Goal: Task Accomplishment & Management: Use online tool/utility

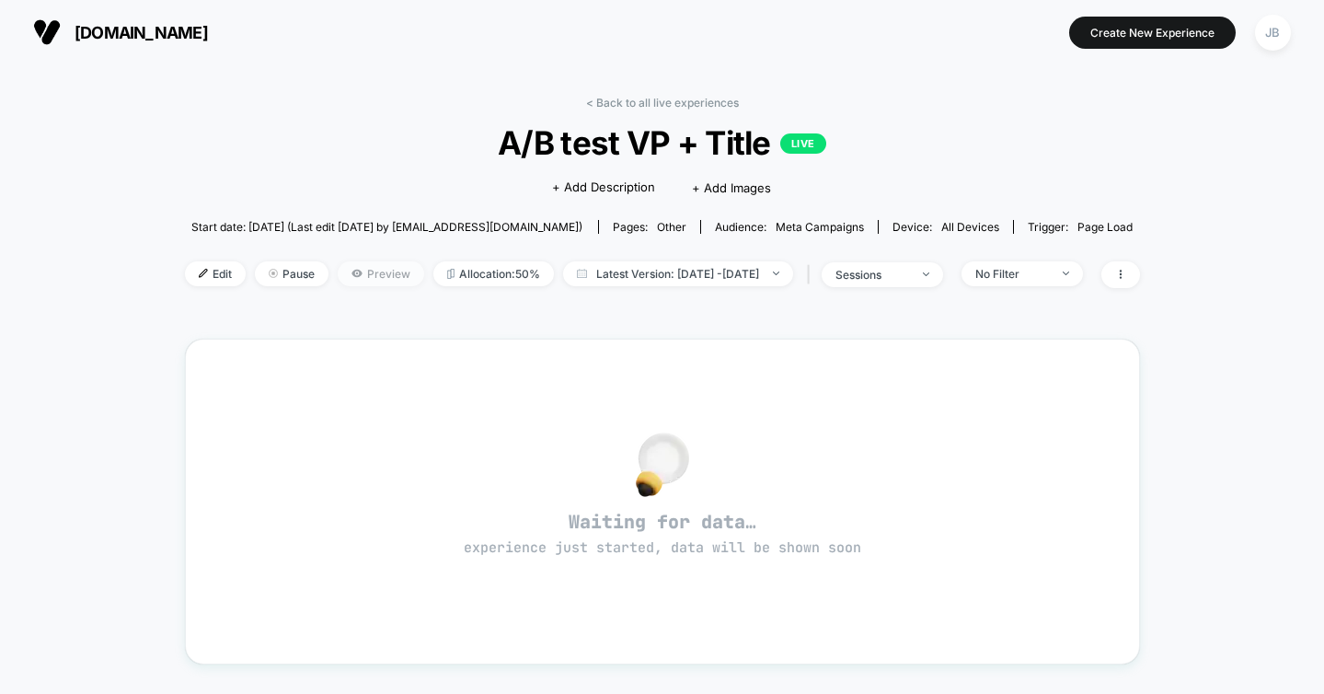
click at [344, 280] on span "Preview" at bounding box center [381, 273] width 86 height 25
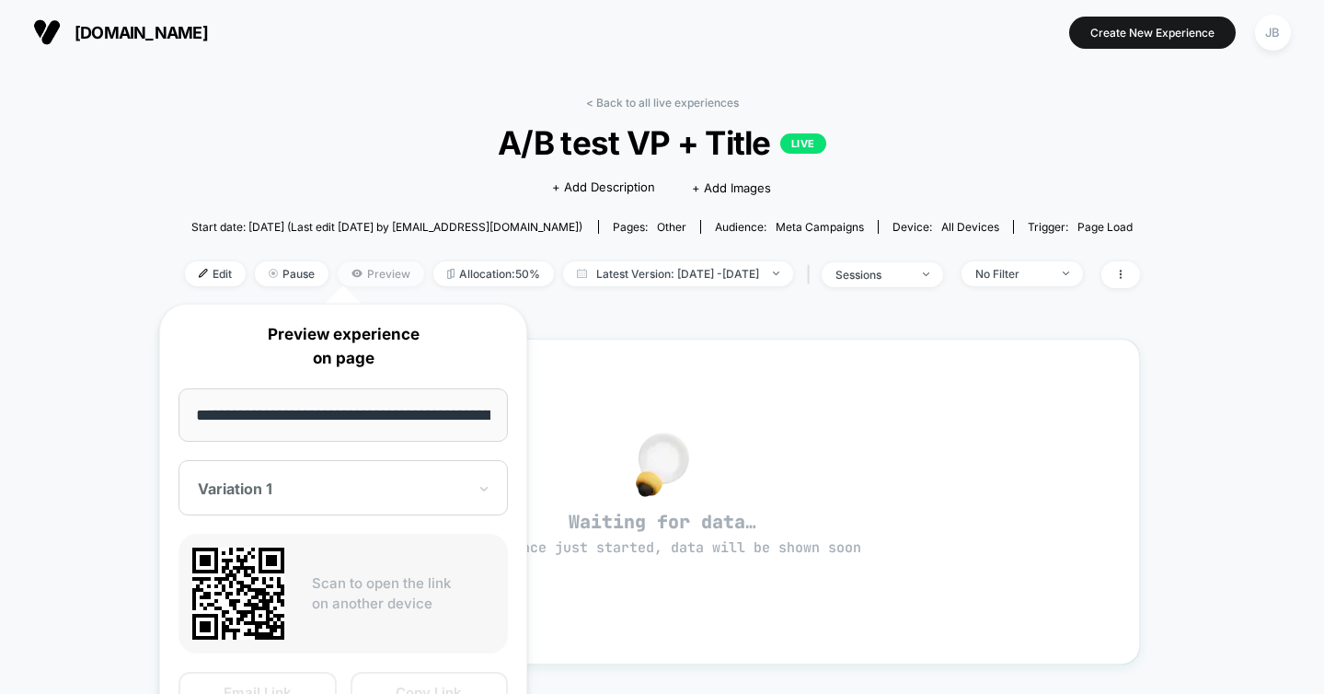
scroll to position [0, 133]
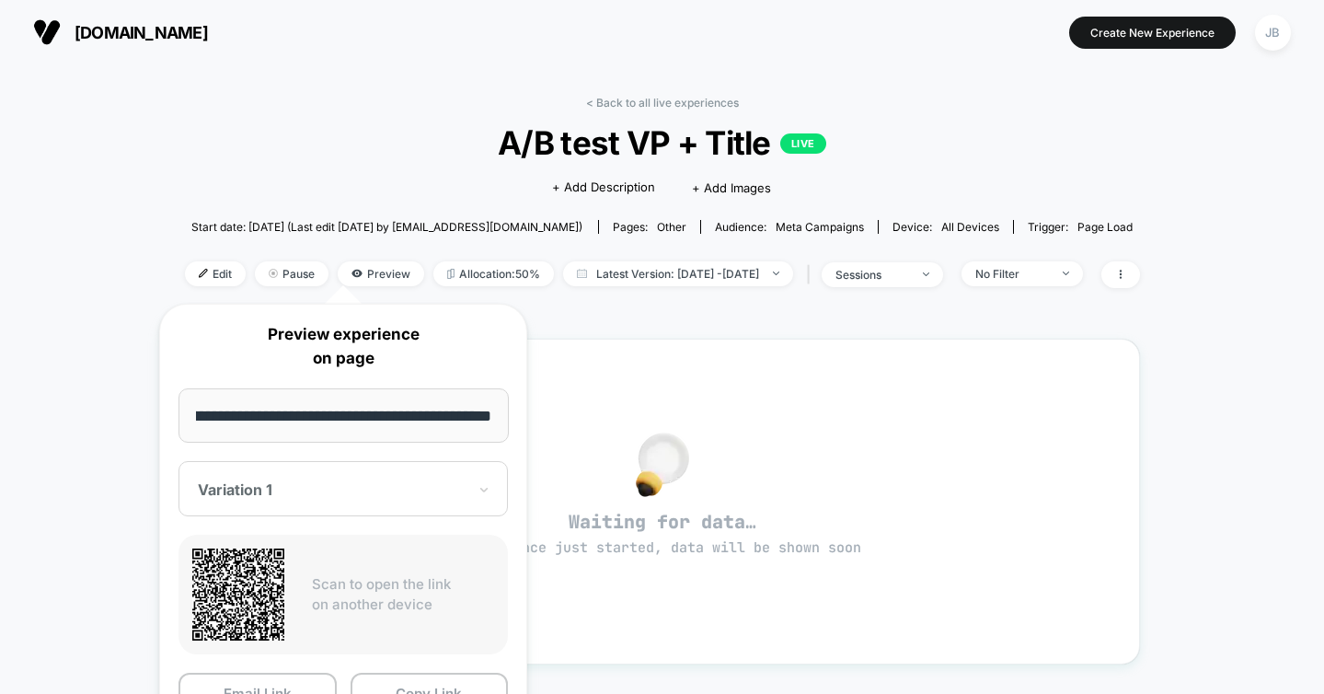
click at [315, 490] on div at bounding box center [332, 489] width 269 height 18
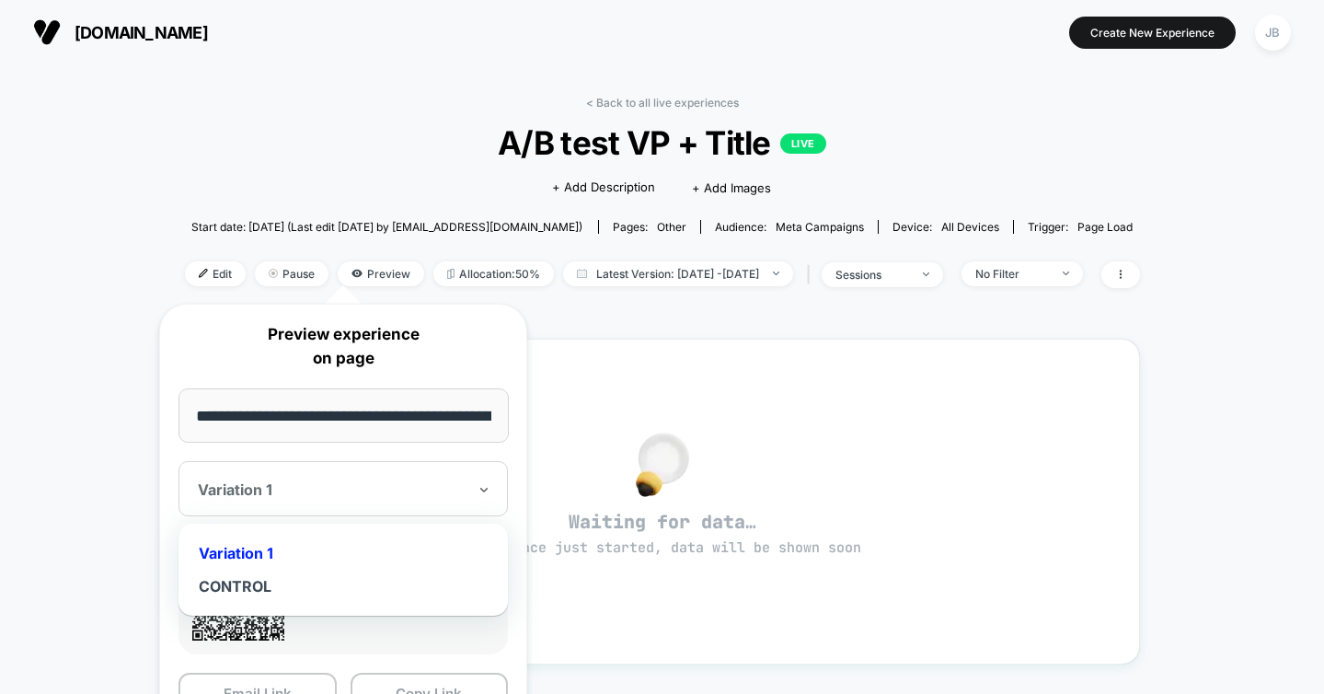
click at [248, 547] on div "Variation 1" at bounding box center [343, 552] width 311 height 33
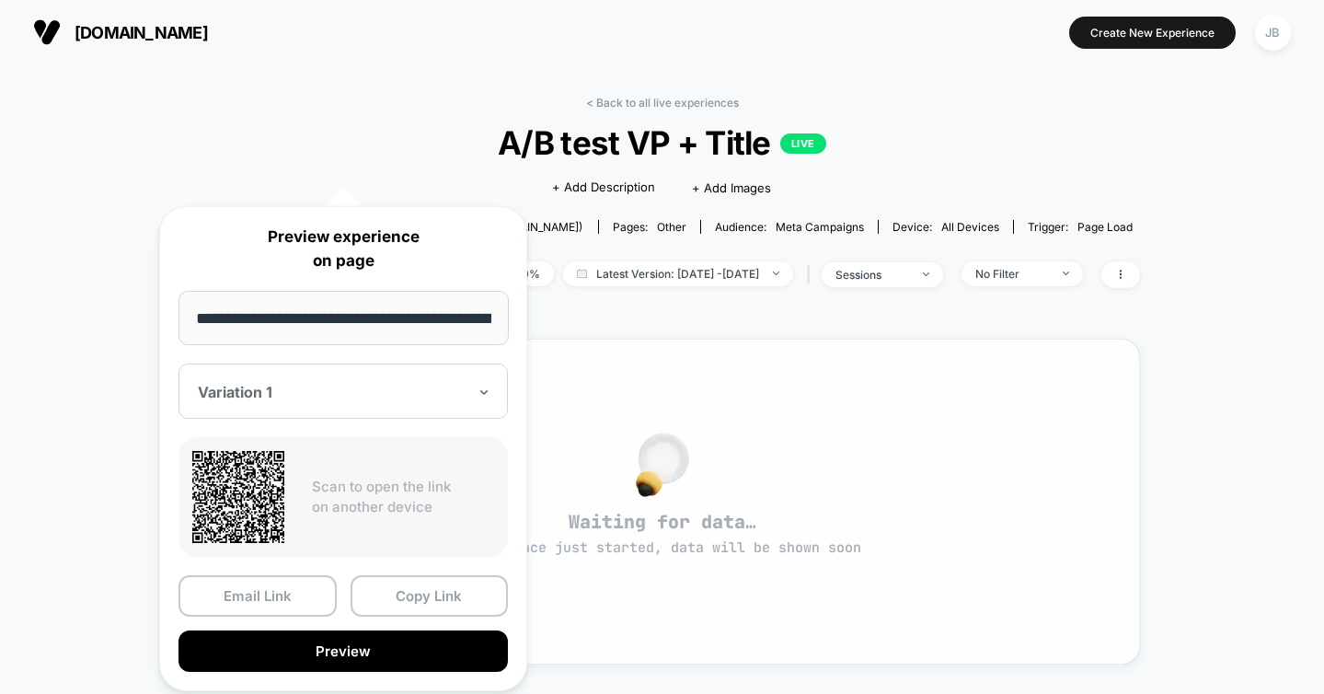
scroll to position [350, 0]
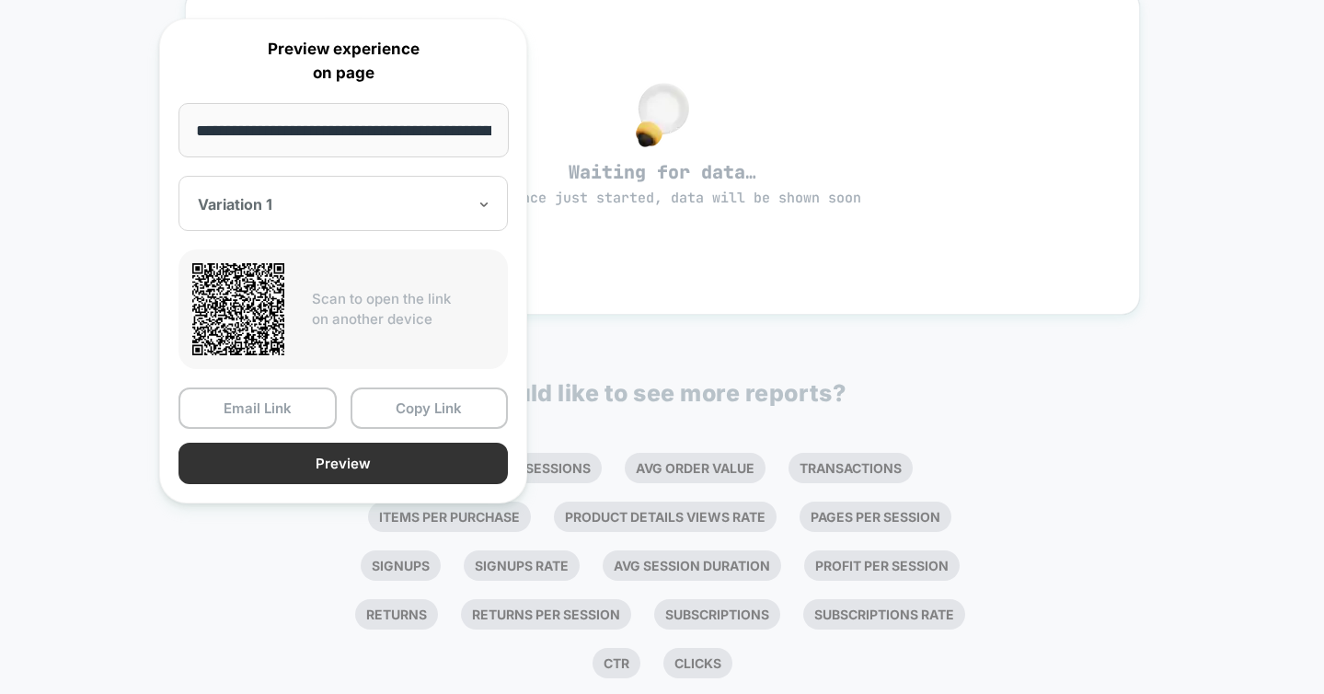
click at [373, 464] on button "Preview" at bounding box center [342, 462] width 329 height 41
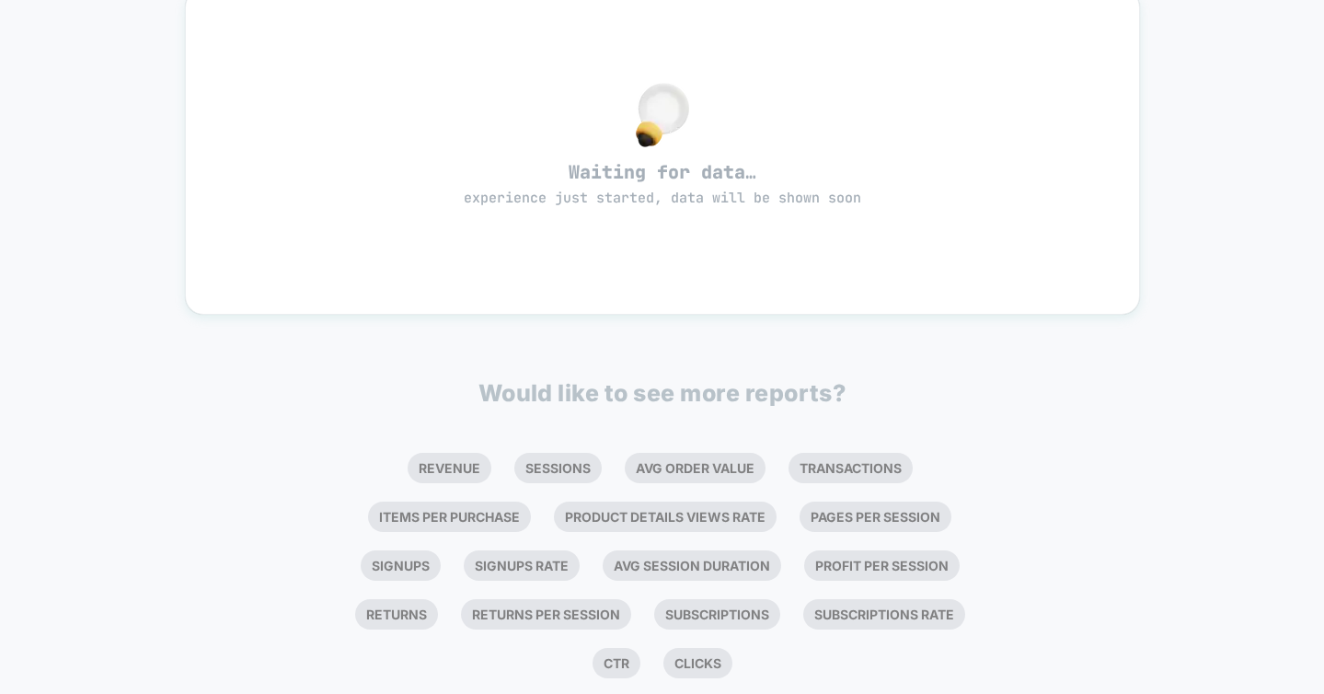
click at [64, 280] on div "< Back to all live experiences A/B test VP + Title LIVE Click to edit experienc…" at bounding box center [662, 229] width 1324 height 1028
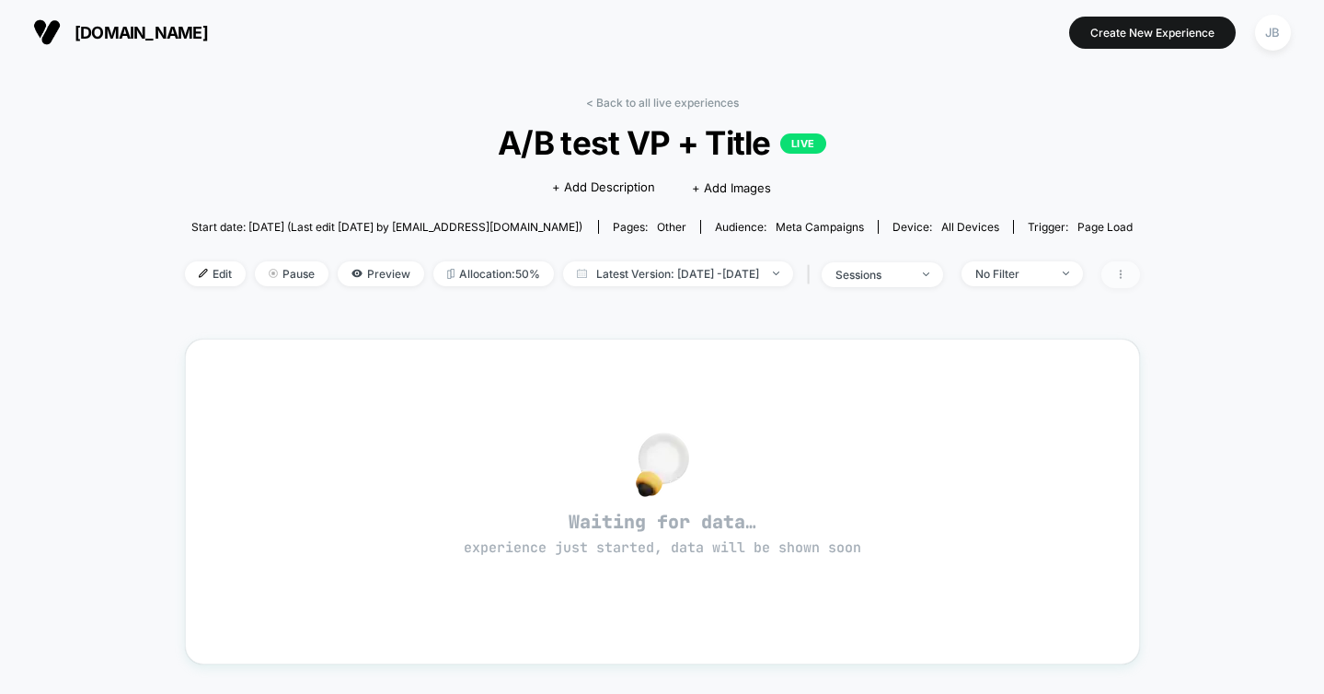
click at [1126, 275] on icon at bounding box center [1120, 274] width 11 height 11
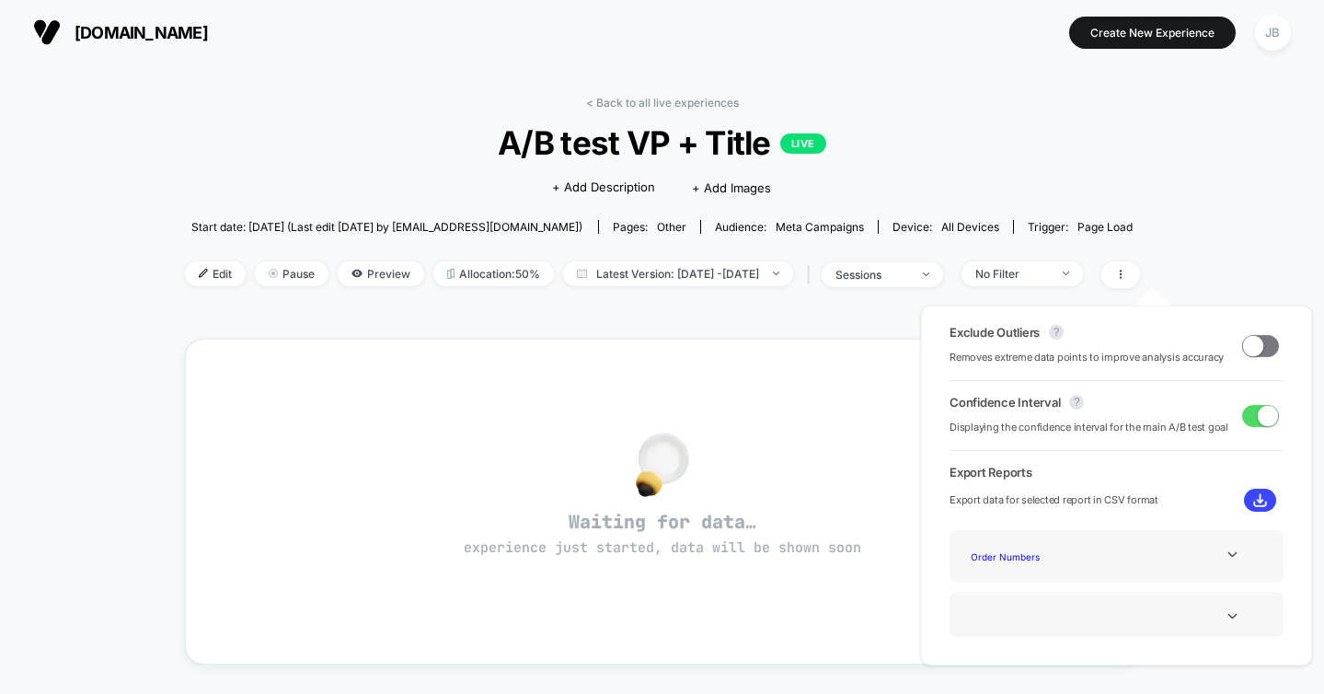
click at [70, 285] on div "< Back to all live experiences A/B test VP + Title LIVE Click to edit experienc…" at bounding box center [662, 578] width 1324 height 1028
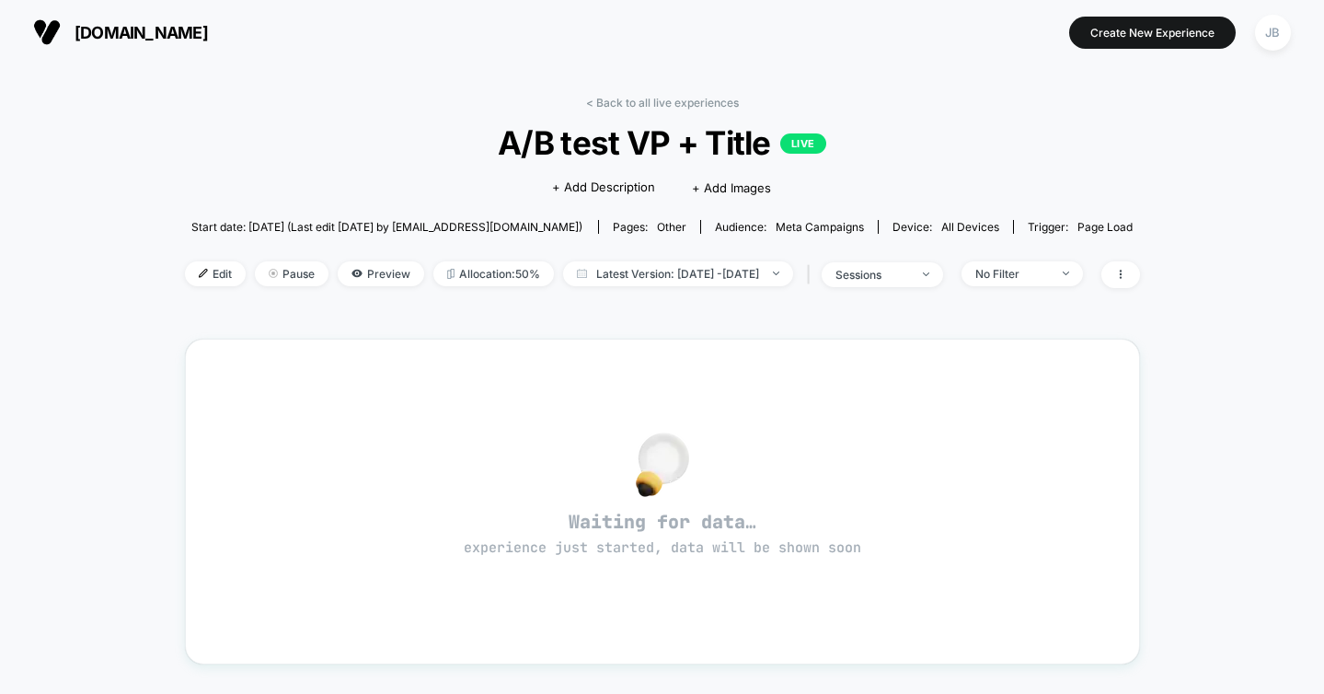
click at [70, 285] on div "< Back to all live experiences A/B test VP + Title LIVE Click to edit experienc…" at bounding box center [662, 578] width 1324 height 1028
click at [82, 413] on div "< Back to all live experiences A/B test VP + Title LIVE Click to edit experienc…" at bounding box center [662, 578] width 1324 height 1028
click at [1245, 272] on div "< Back to all live experiences A/B test VP + Title LIVE Click to edit experienc…" at bounding box center [662, 578] width 1324 height 1028
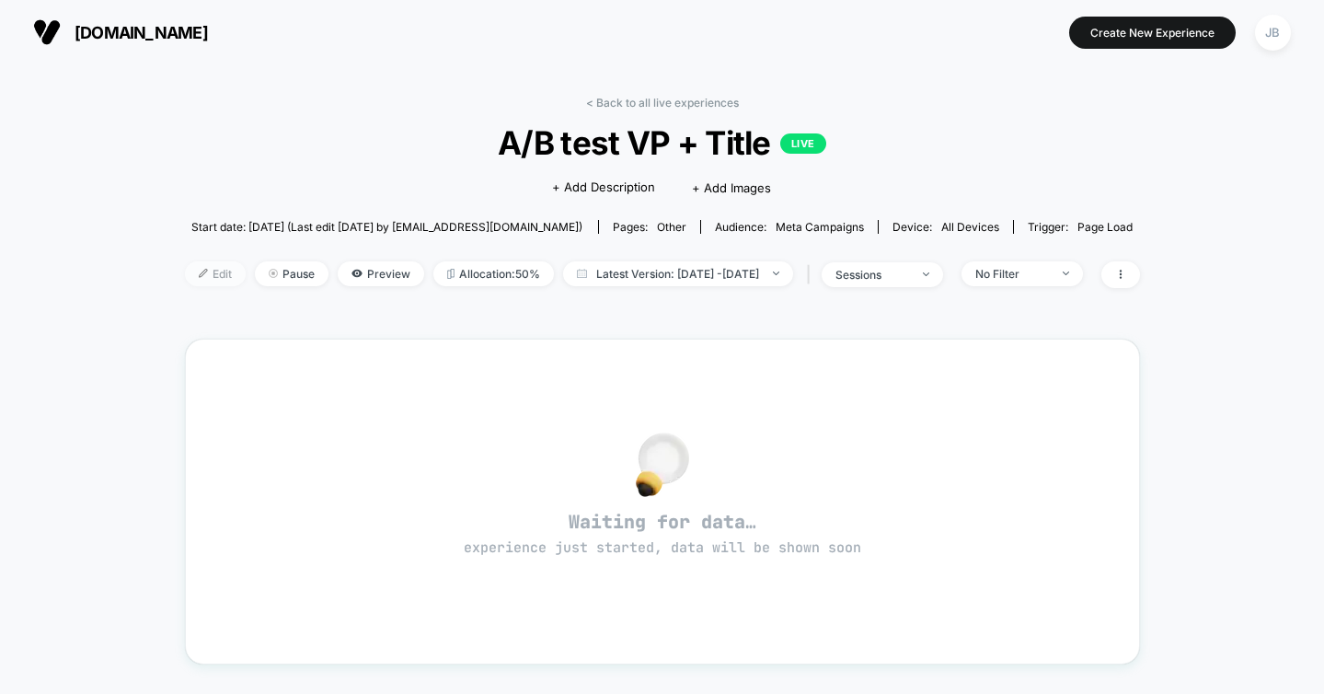
click at [185, 273] on span "Edit" at bounding box center [215, 273] width 61 height 25
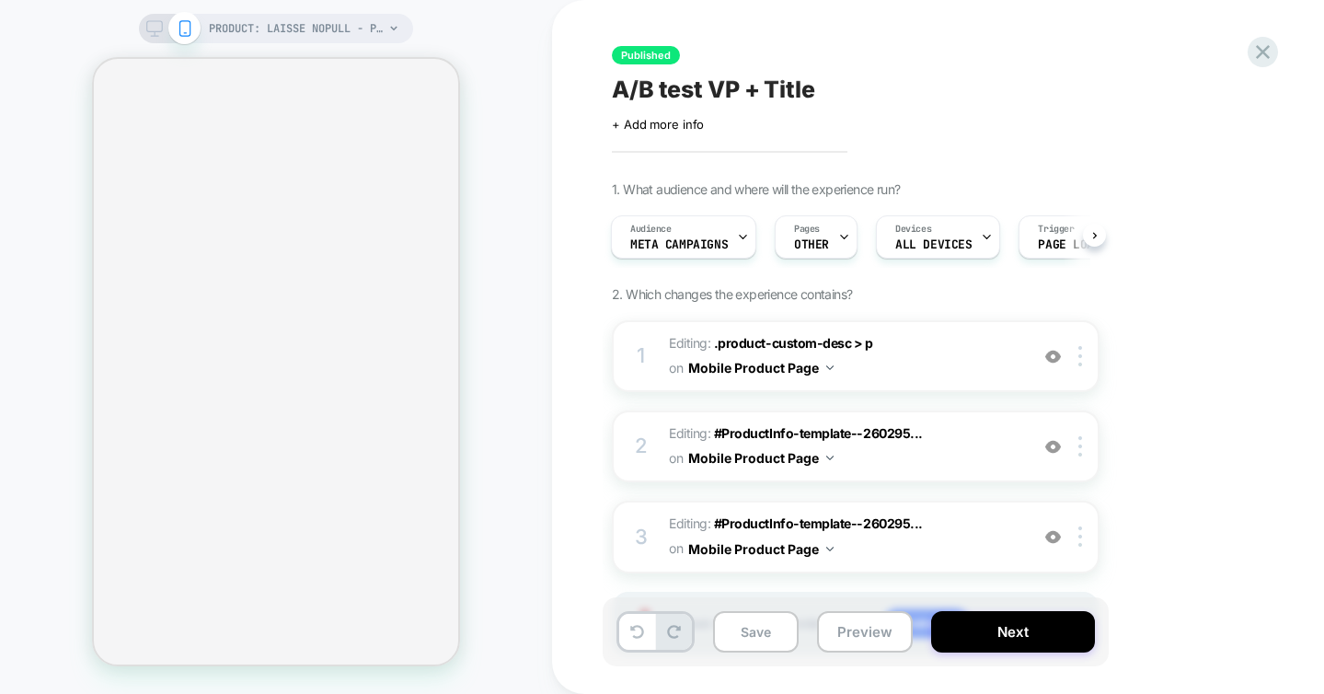
scroll to position [0, 2]
click at [830, 244] on div "Pages OTHER" at bounding box center [811, 236] width 72 height 41
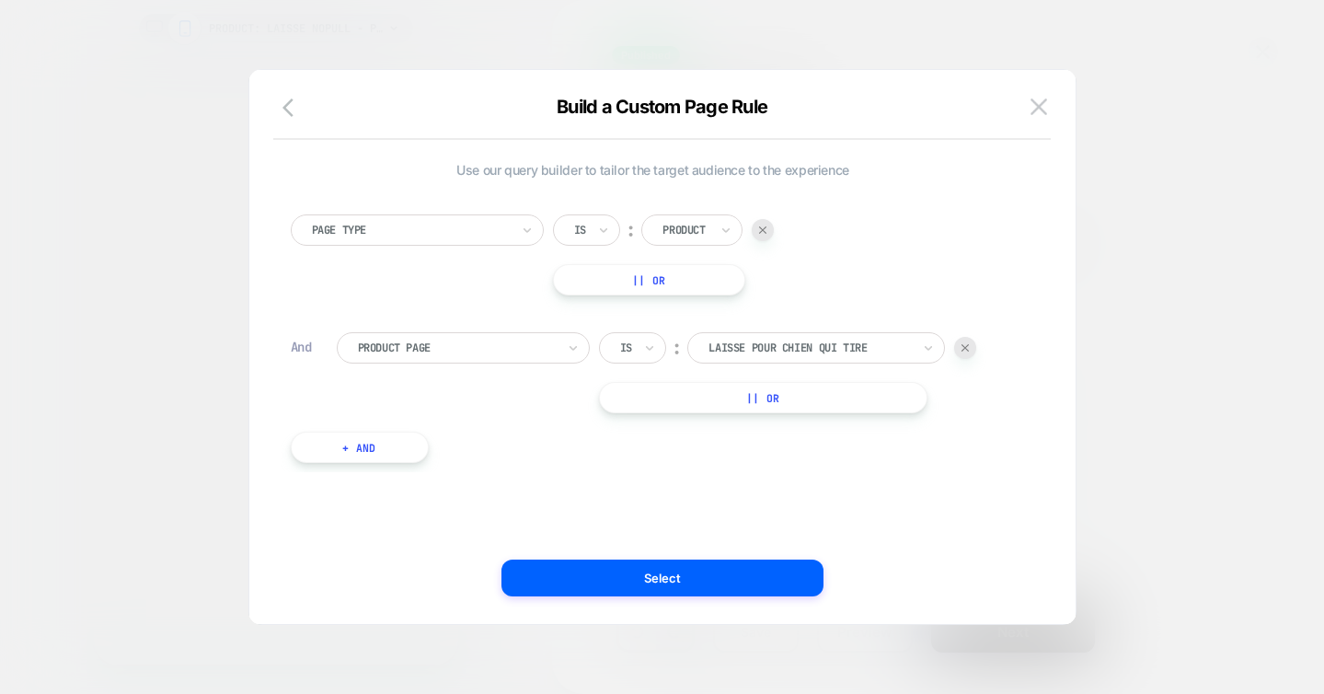
click at [643, 279] on button "|| Or" at bounding box center [649, 279] width 193 height 31
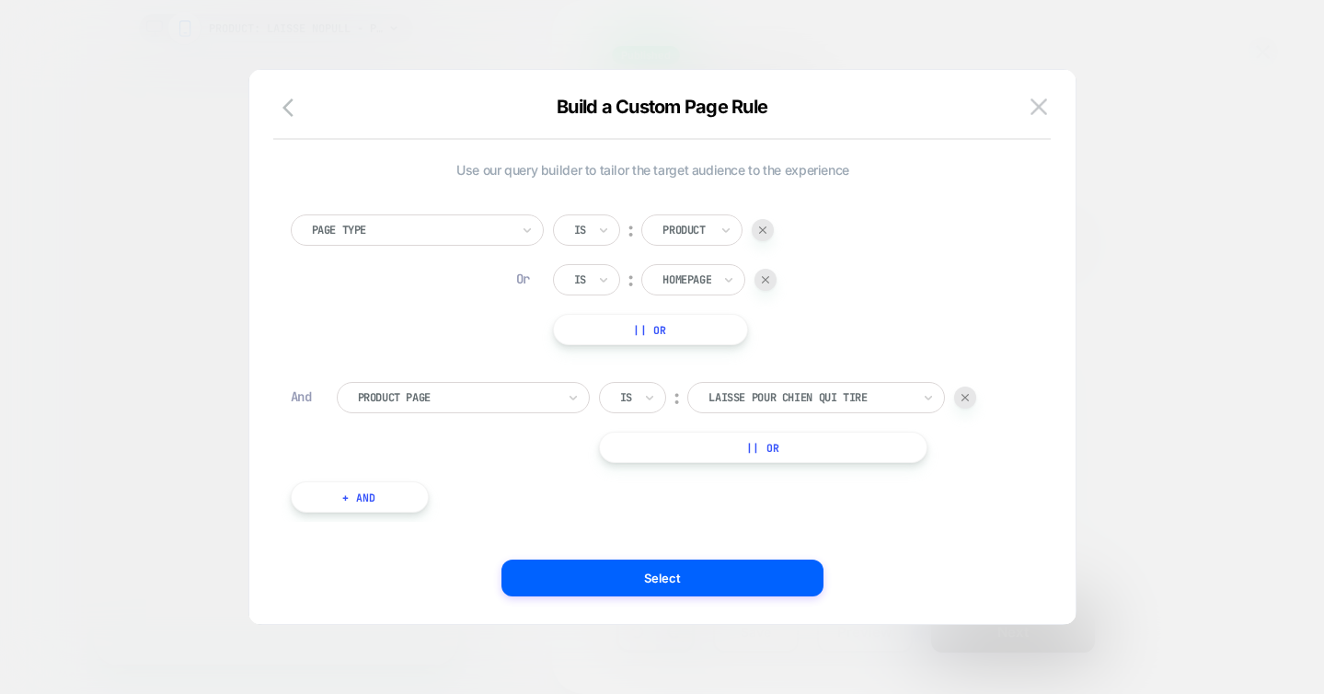
click at [769, 280] on img at bounding box center [765, 279] width 7 height 7
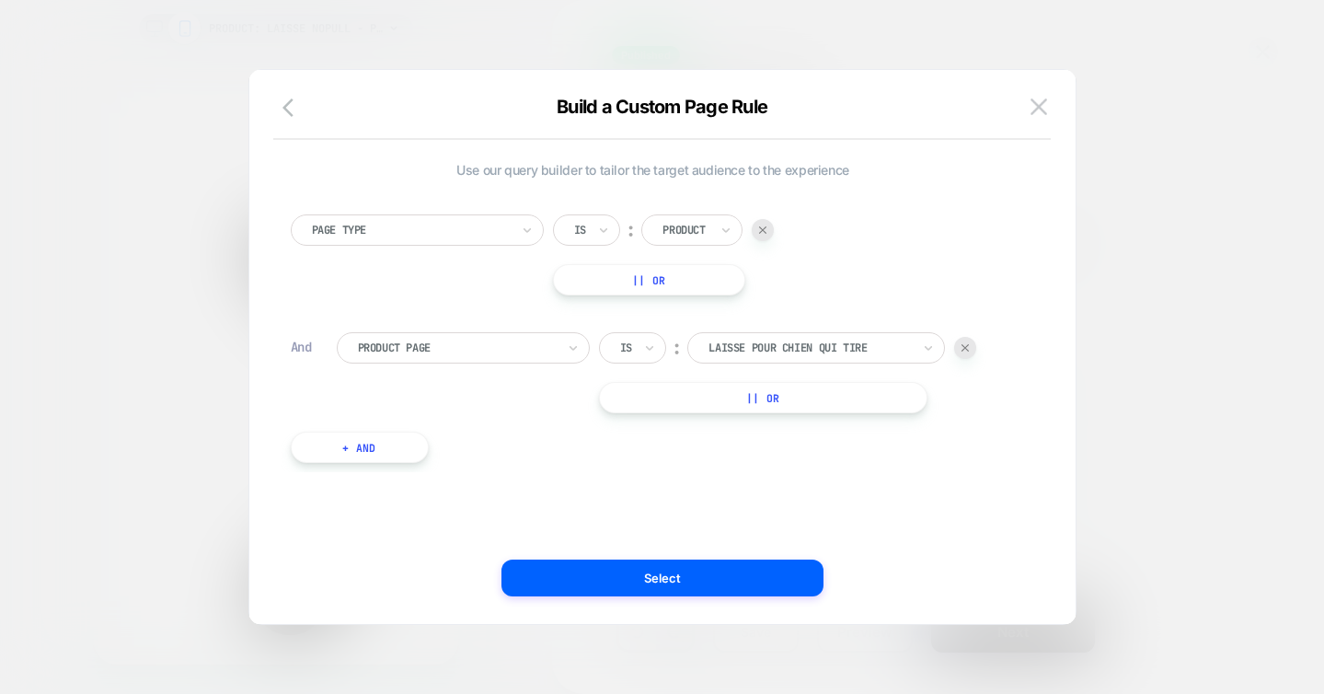
scroll to position [386, 0]
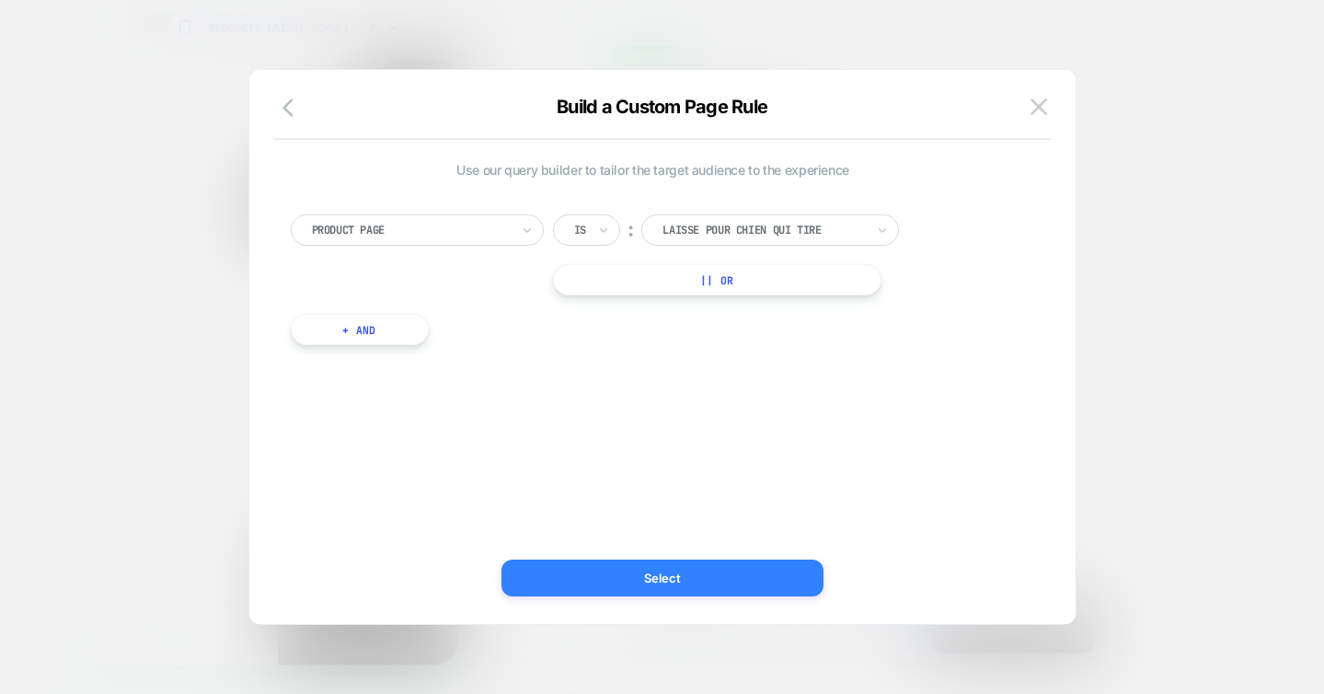
scroll to position [0, 0]
click at [638, 578] on button "Select" at bounding box center [662, 577] width 322 height 37
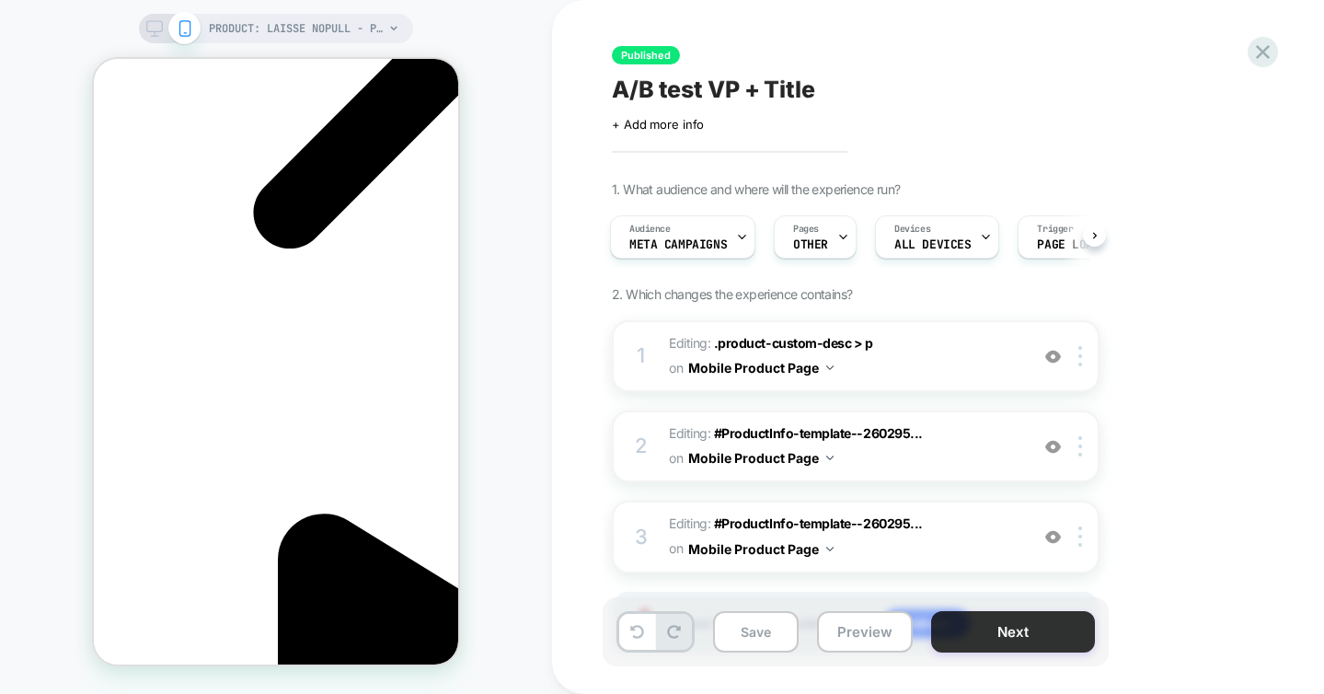
scroll to position [0, 259]
click at [1020, 633] on button "Next" at bounding box center [1013, 631] width 164 height 41
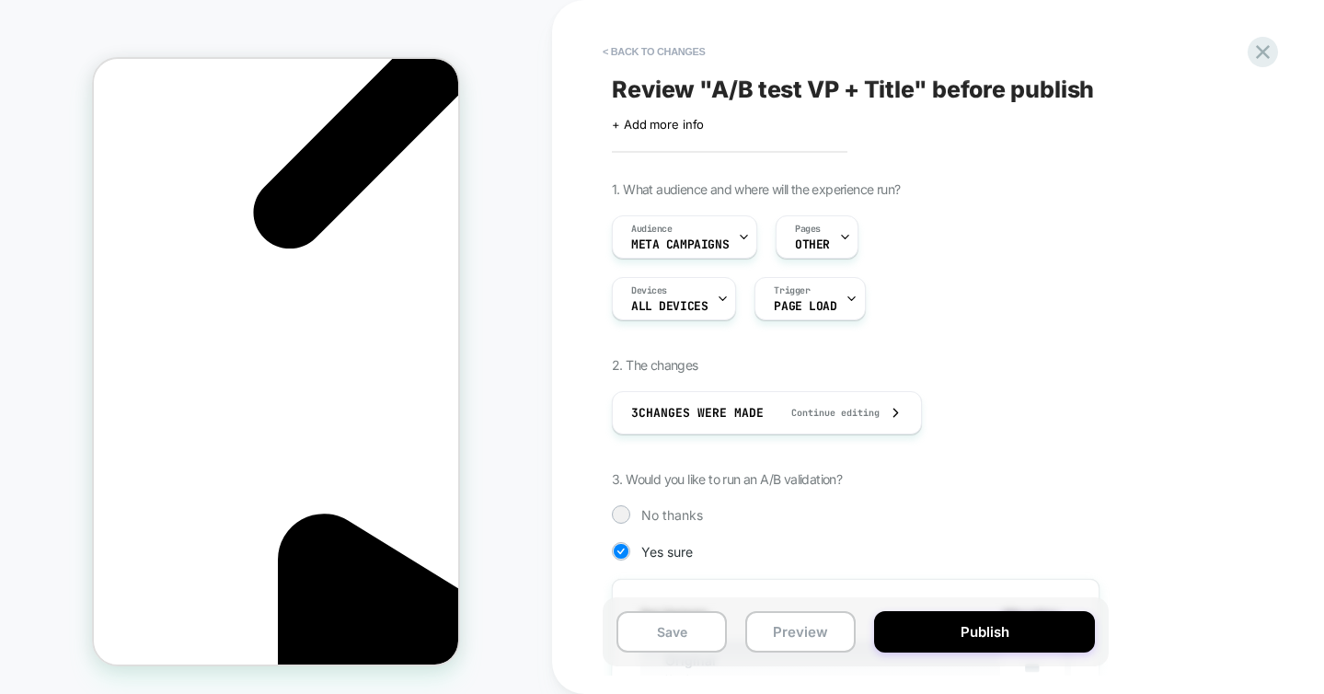
scroll to position [0, 0]
click at [802, 280] on div "Trigger Page Load" at bounding box center [804, 298] width 99 height 41
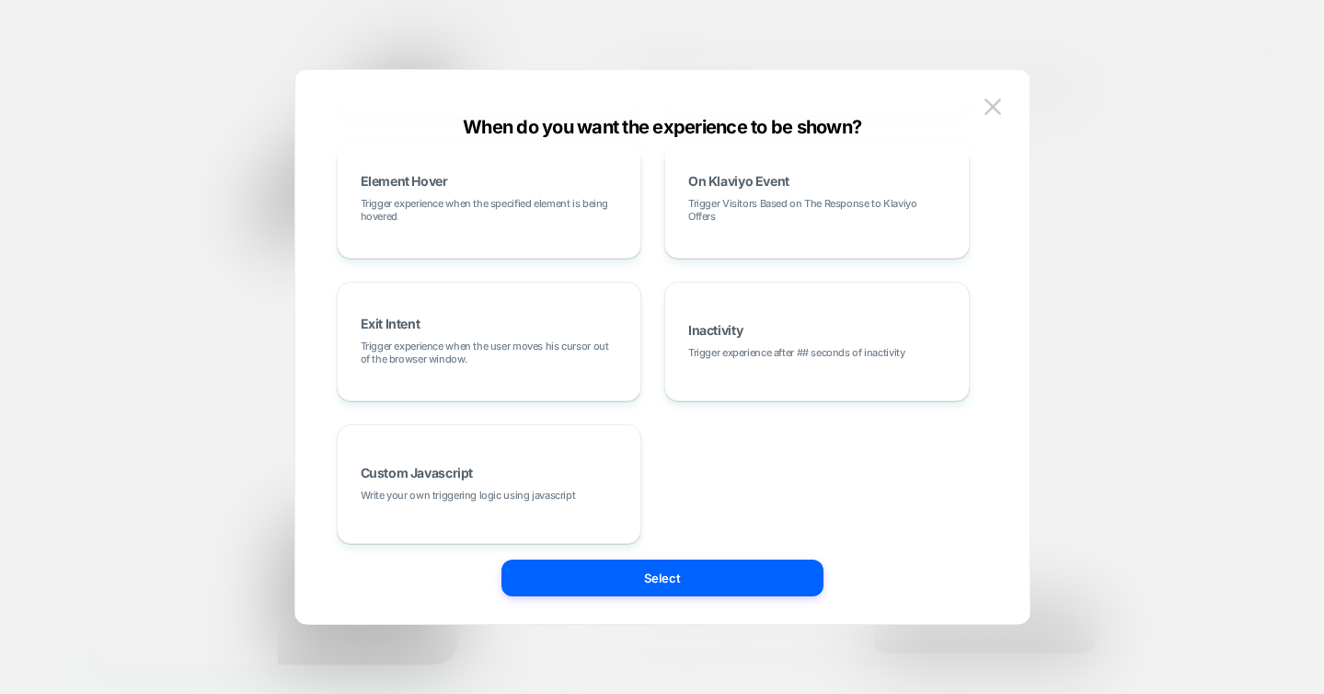
scroll to position [320, 0]
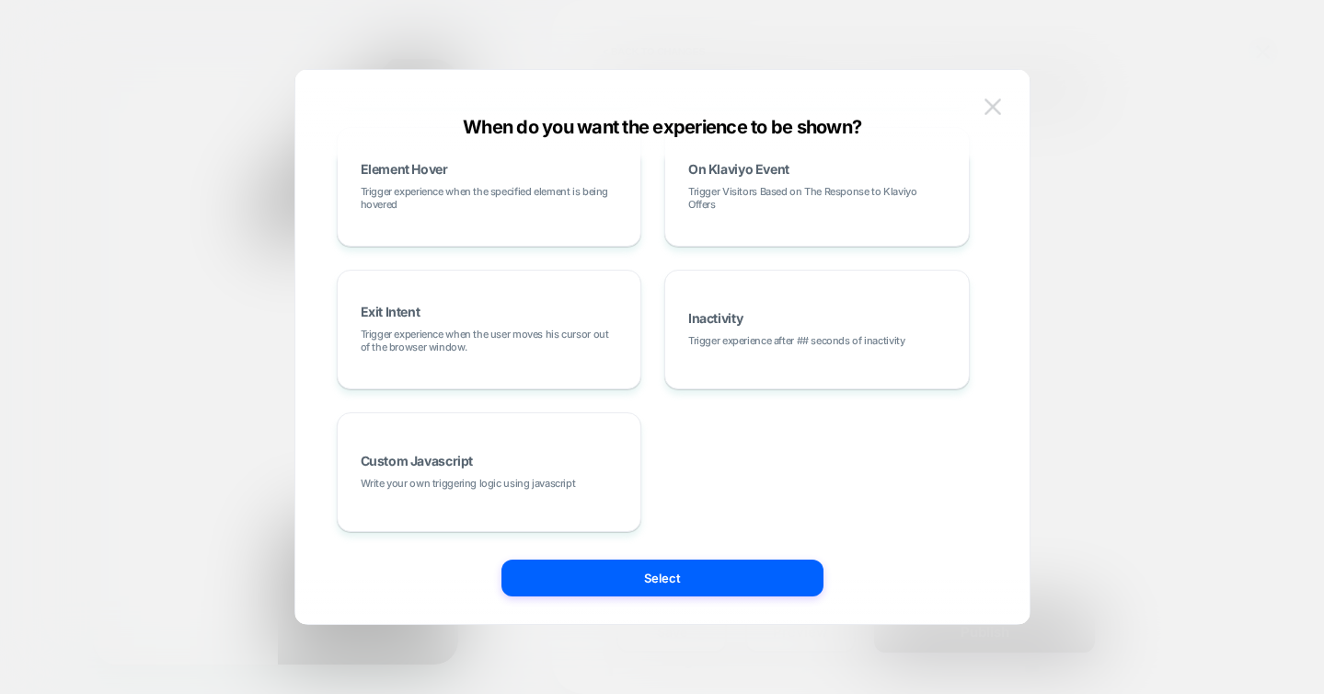
click at [995, 103] on img at bounding box center [992, 106] width 17 height 16
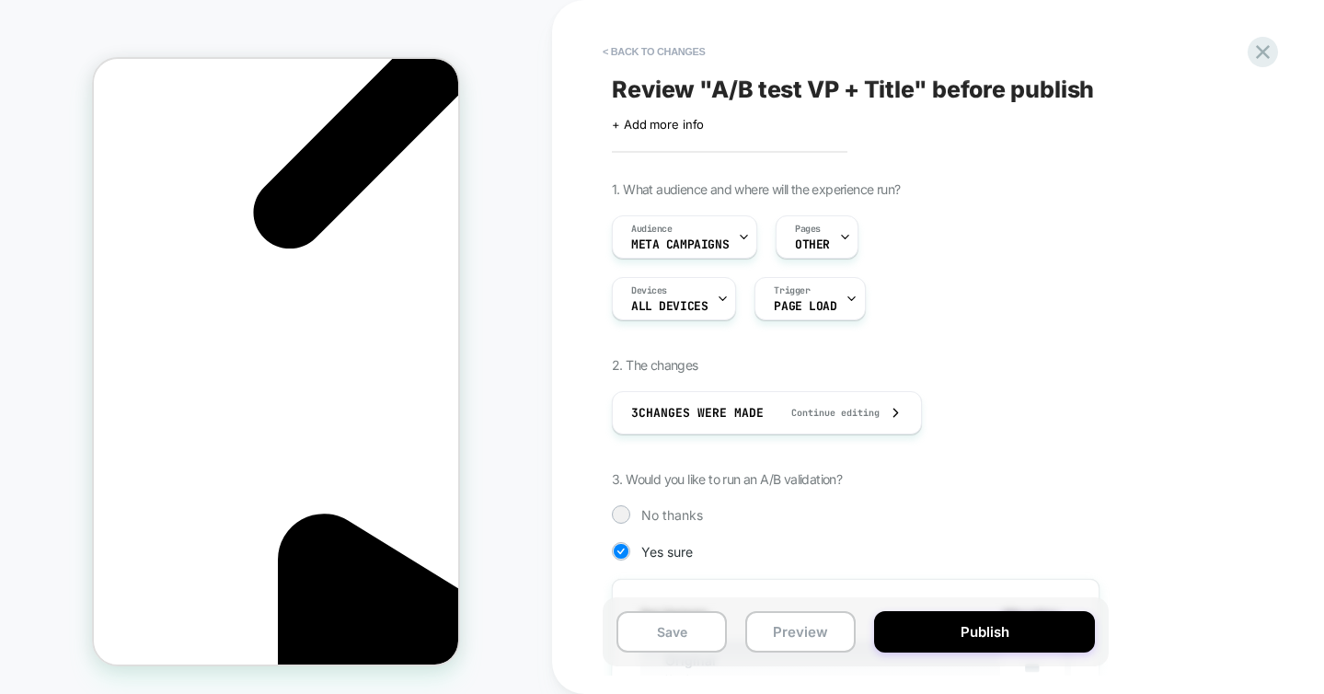
scroll to position [0, 259]
click at [842, 234] on icon at bounding box center [845, 237] width 12 height 12
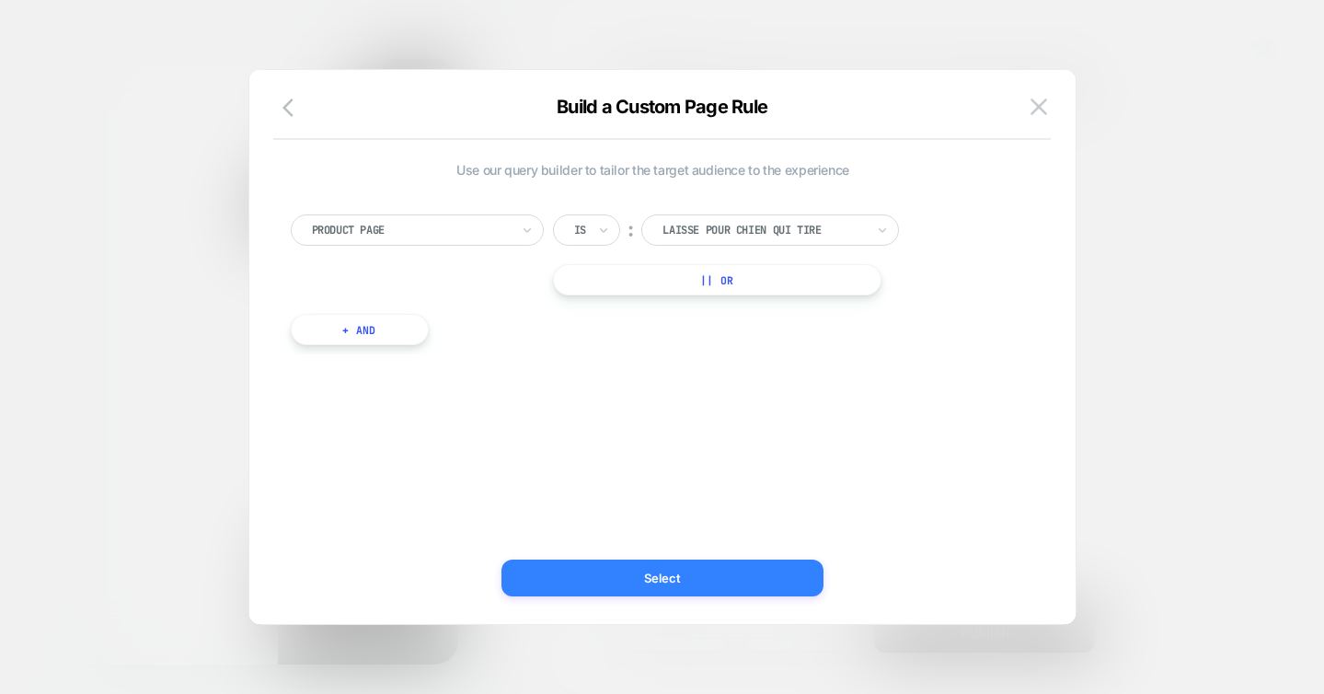
click at [647, 580] on button "Select" at bounding box center [662, 577] width 322 height 37
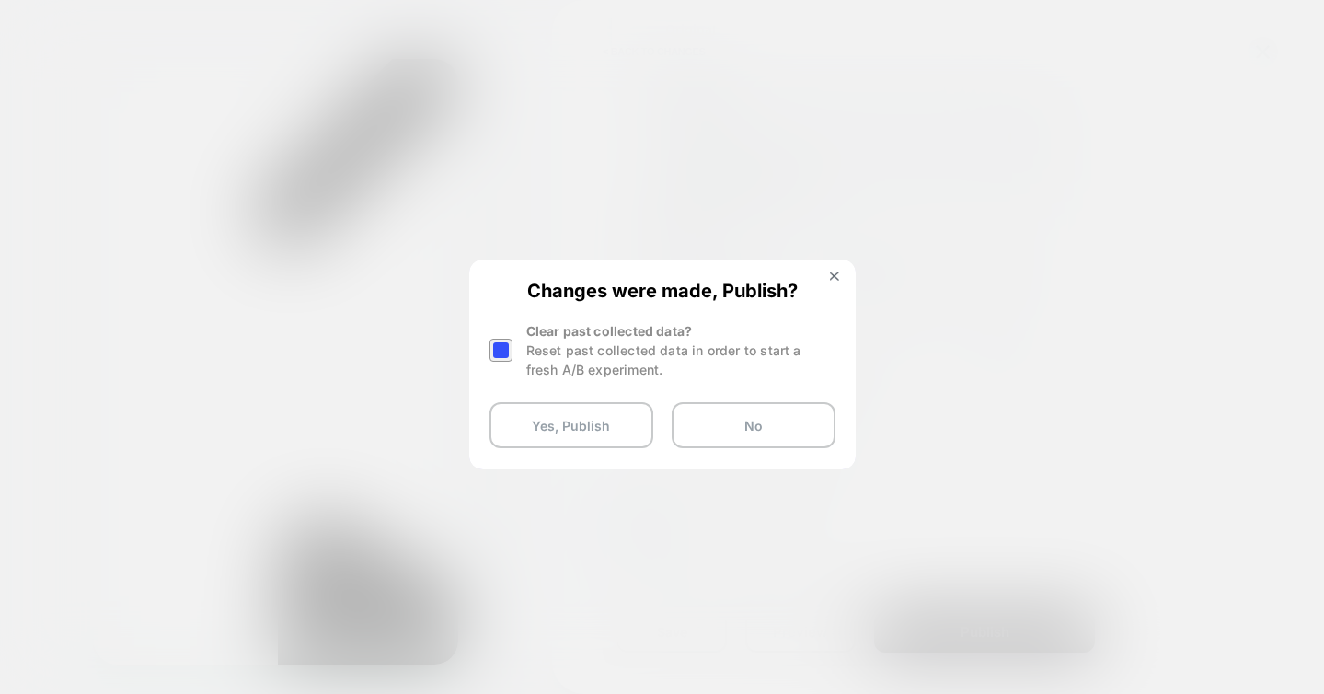
scroll to position [0, 0]
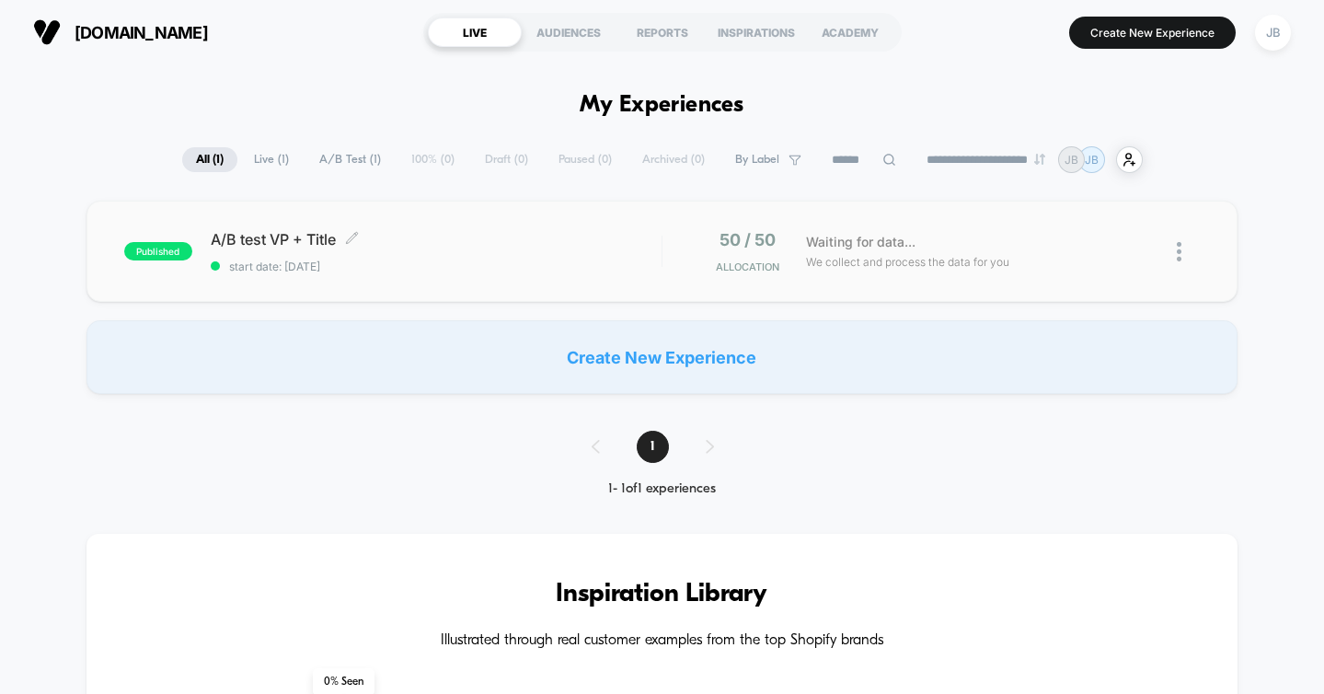
click at [423, 265] on span "start date: [DATE]" at bounding box center [436, 266] width 451 height 14
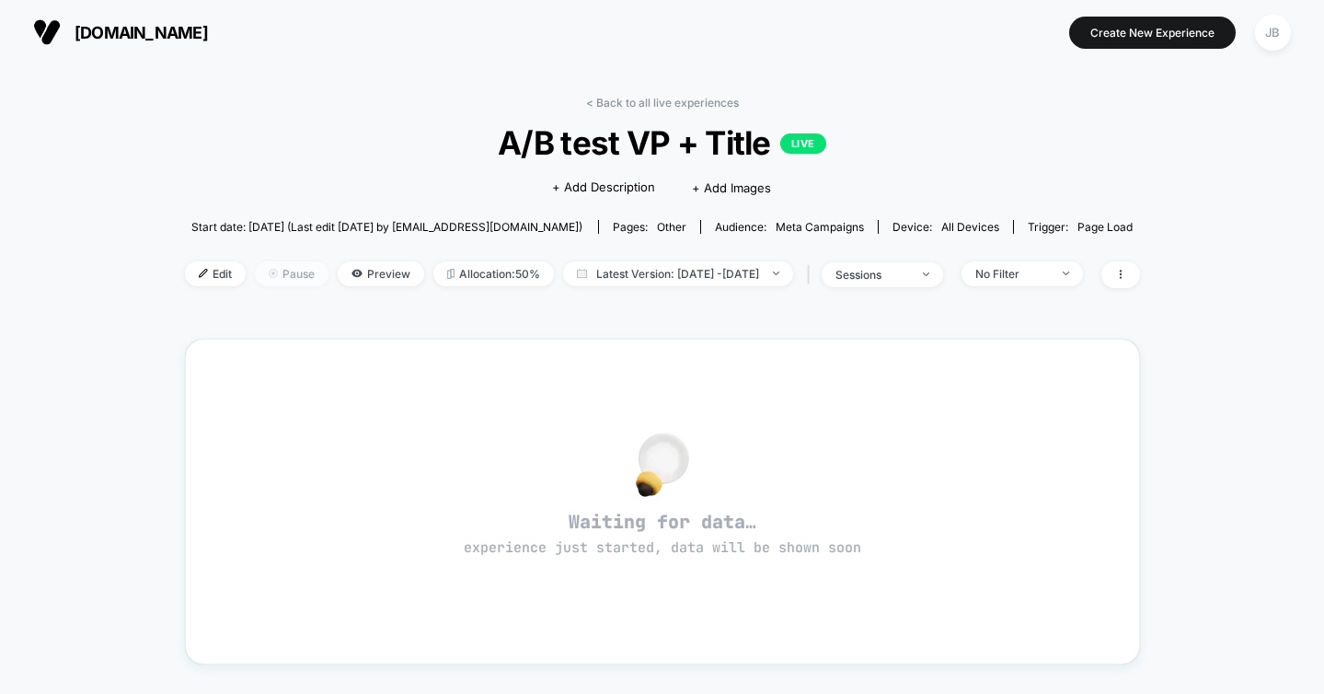
click at [258, 274] on span "Pause" at bounding box center [292, 273] width 74 height 25
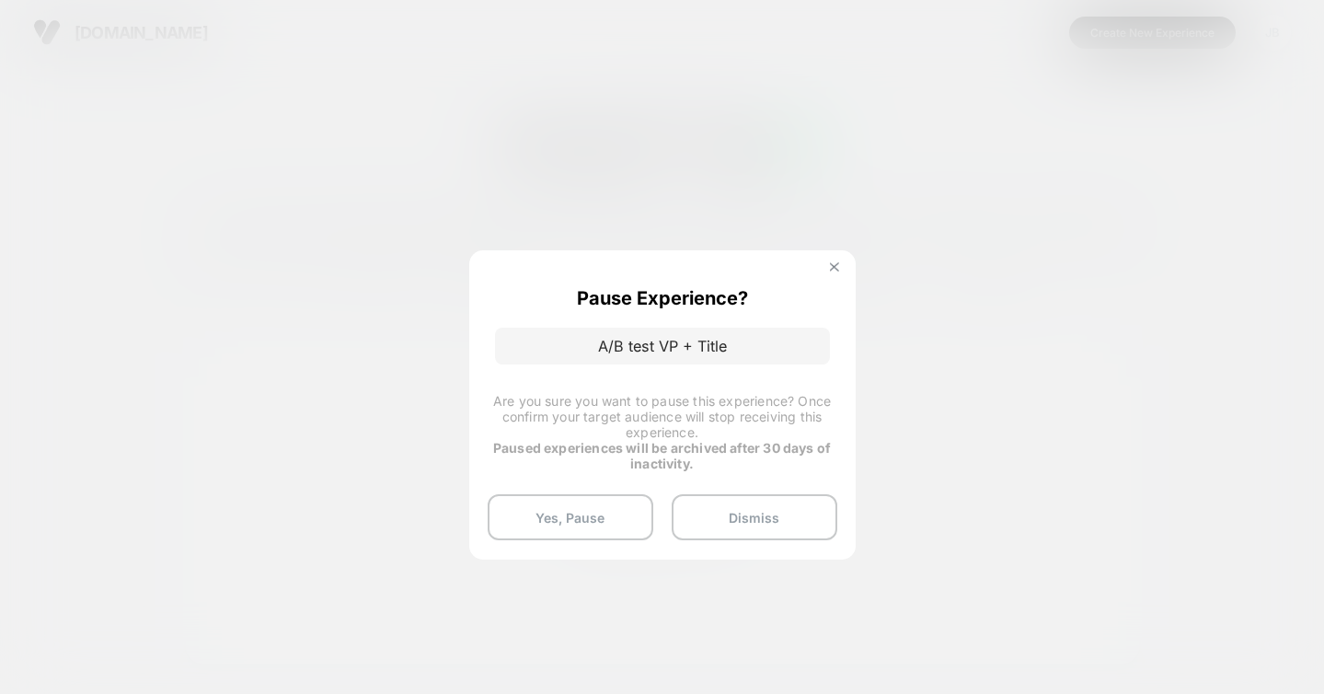
click at [836, 266] on img at bounding box center [834, 266] width 9 height 9
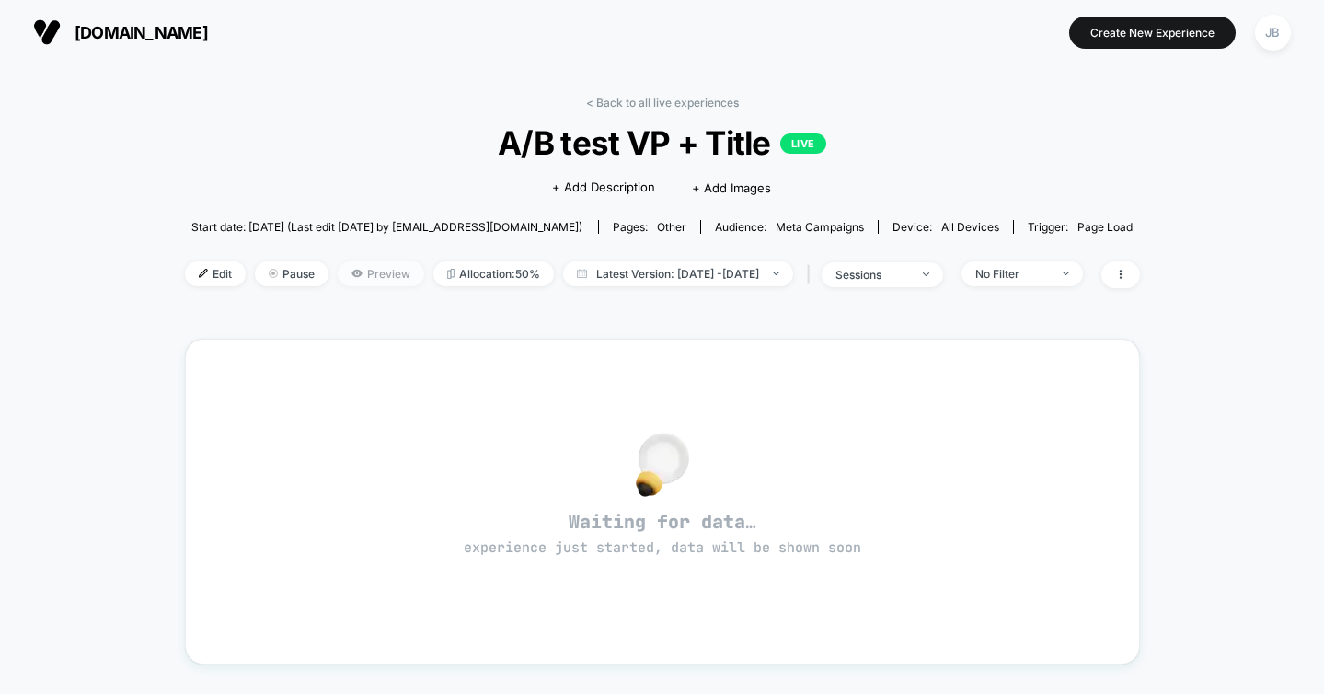
click at [346, 276] on span "Preview" at bounding box center [381, 273] width 86 height 25
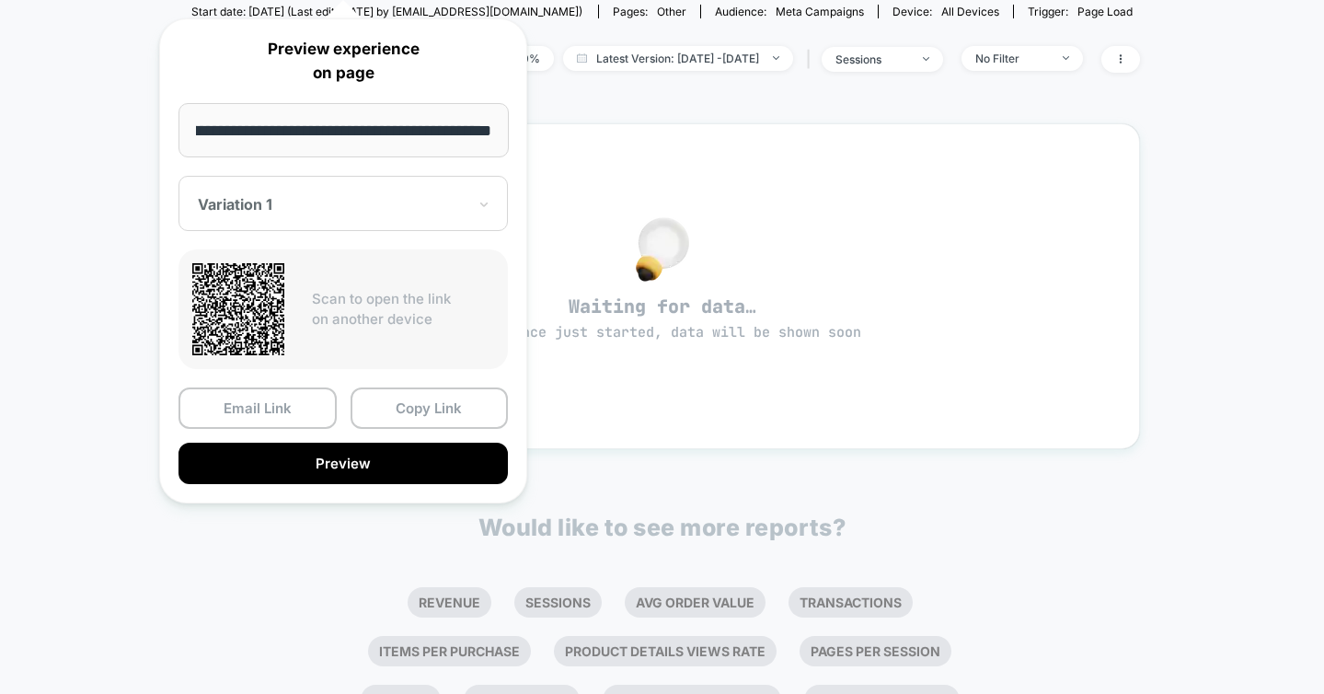
scroll to position [350, 0]
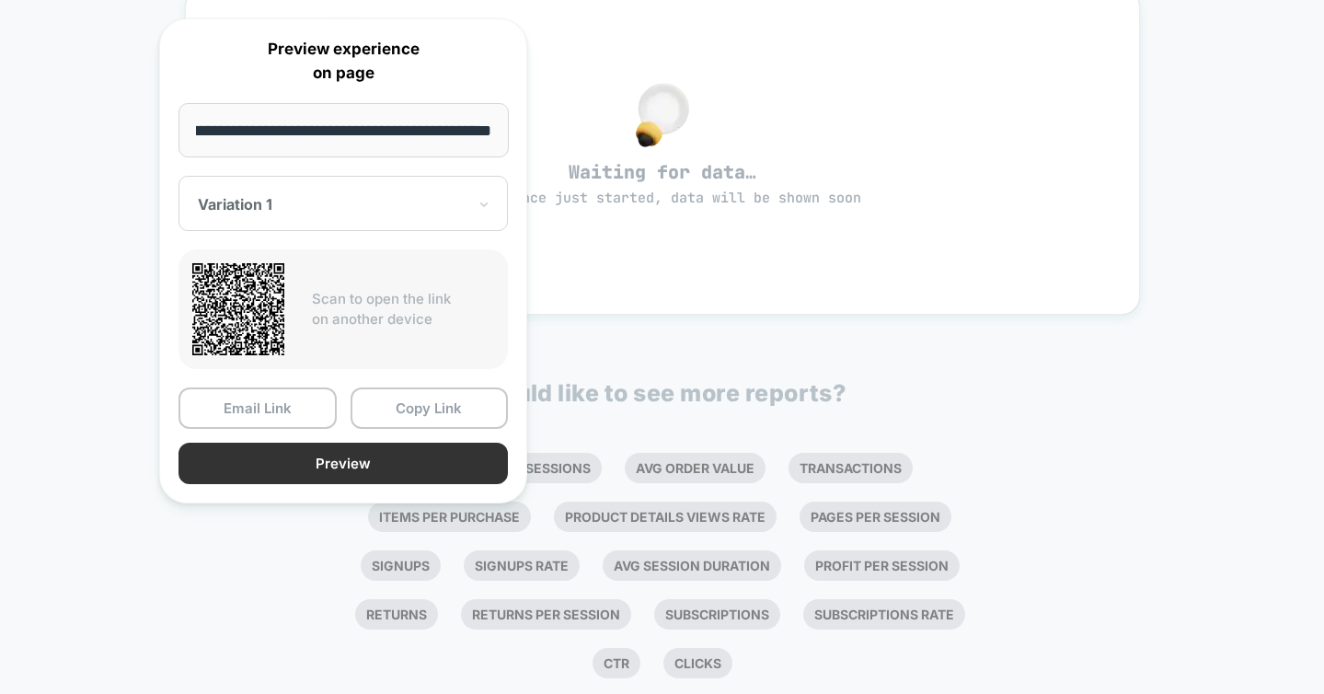
click at [278, 468] on button "Preview" at bounding box center [342, 462] width 329 height 41
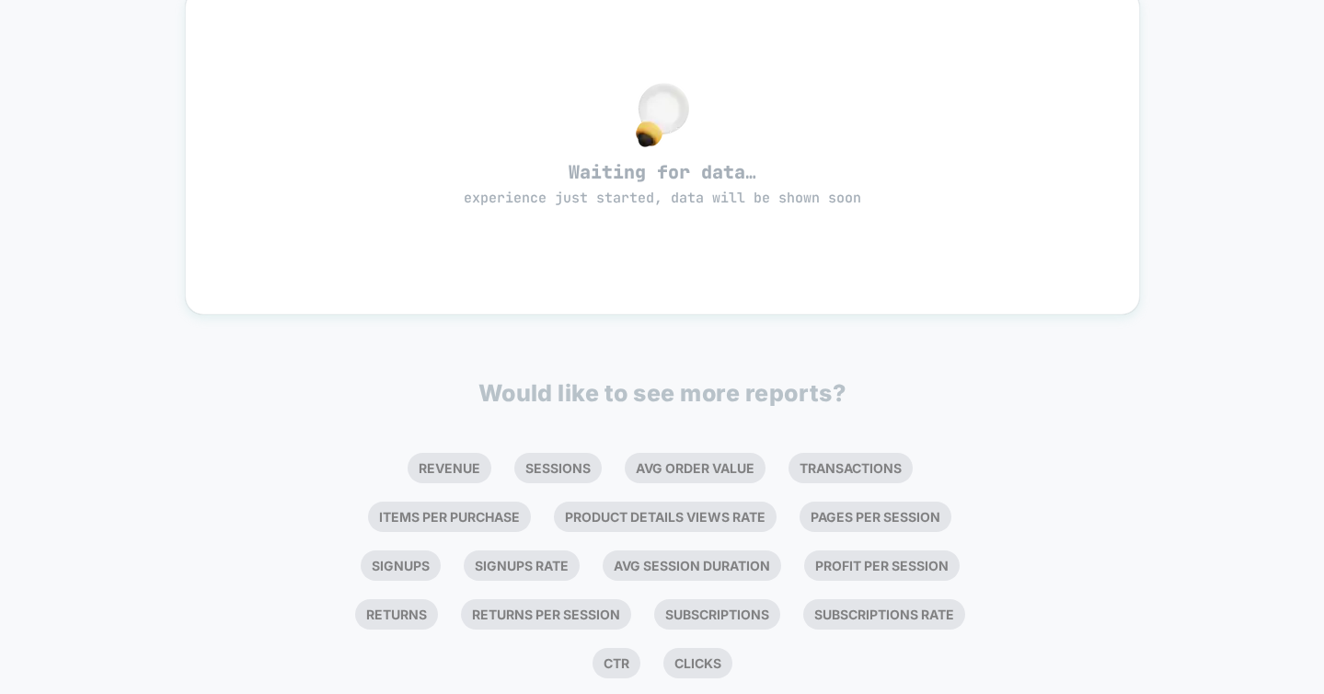
scroll to position [0, 0]
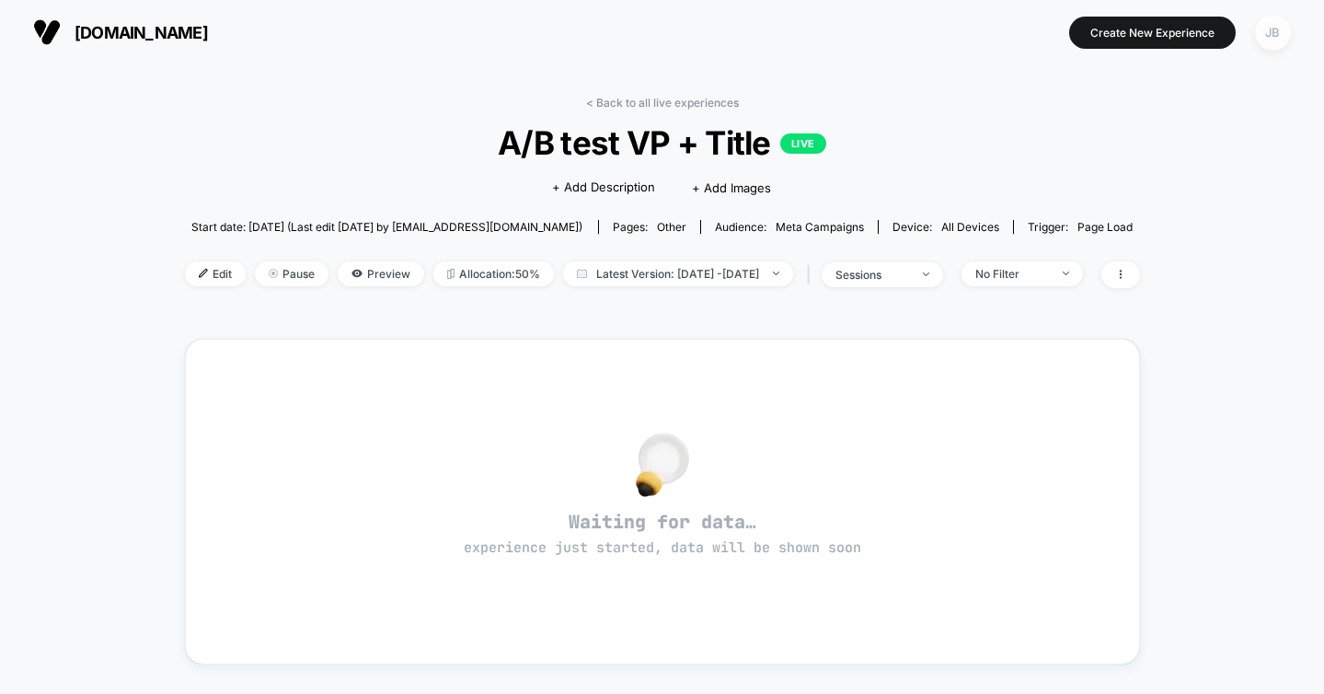
click at [1276, 34] on div "JB" at bounding box center [1273, 33] width 36 height 36
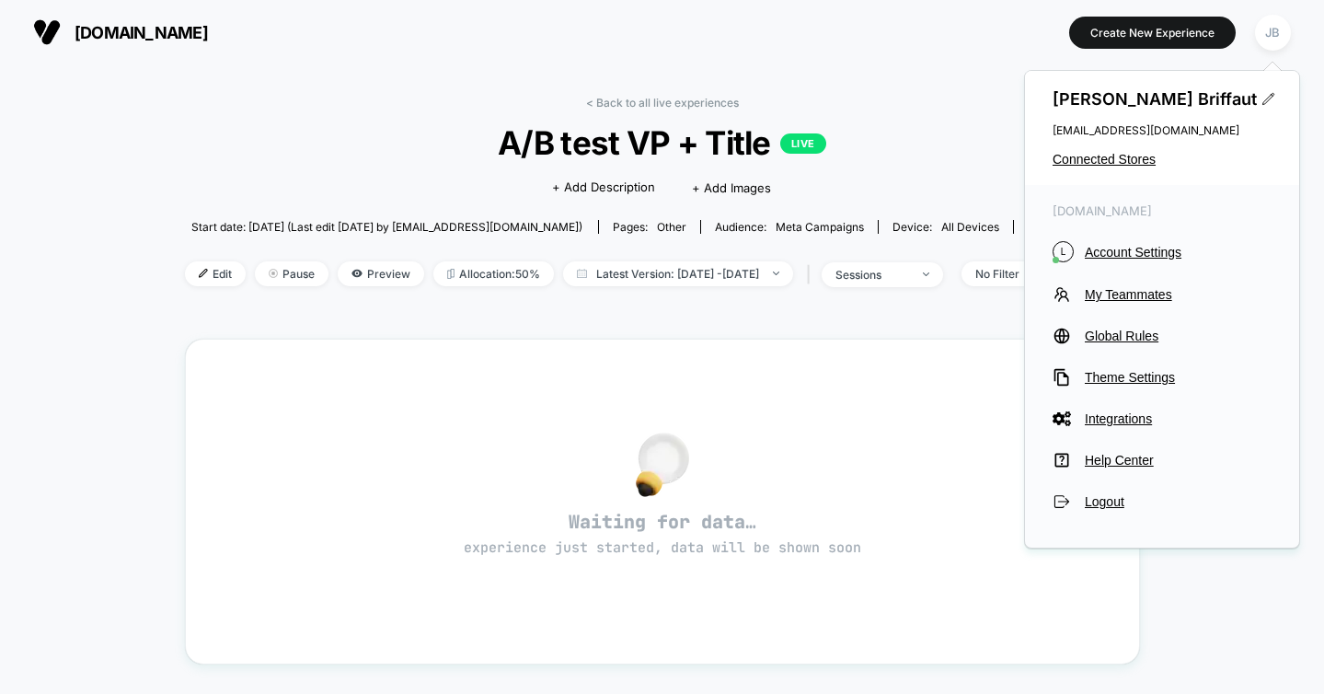
click at [613, 323] on div "< Back to all live experiences A/B test VP + Title LIVE Click to edit experienc…" at bounding box center [662, 560] width 955 height 954
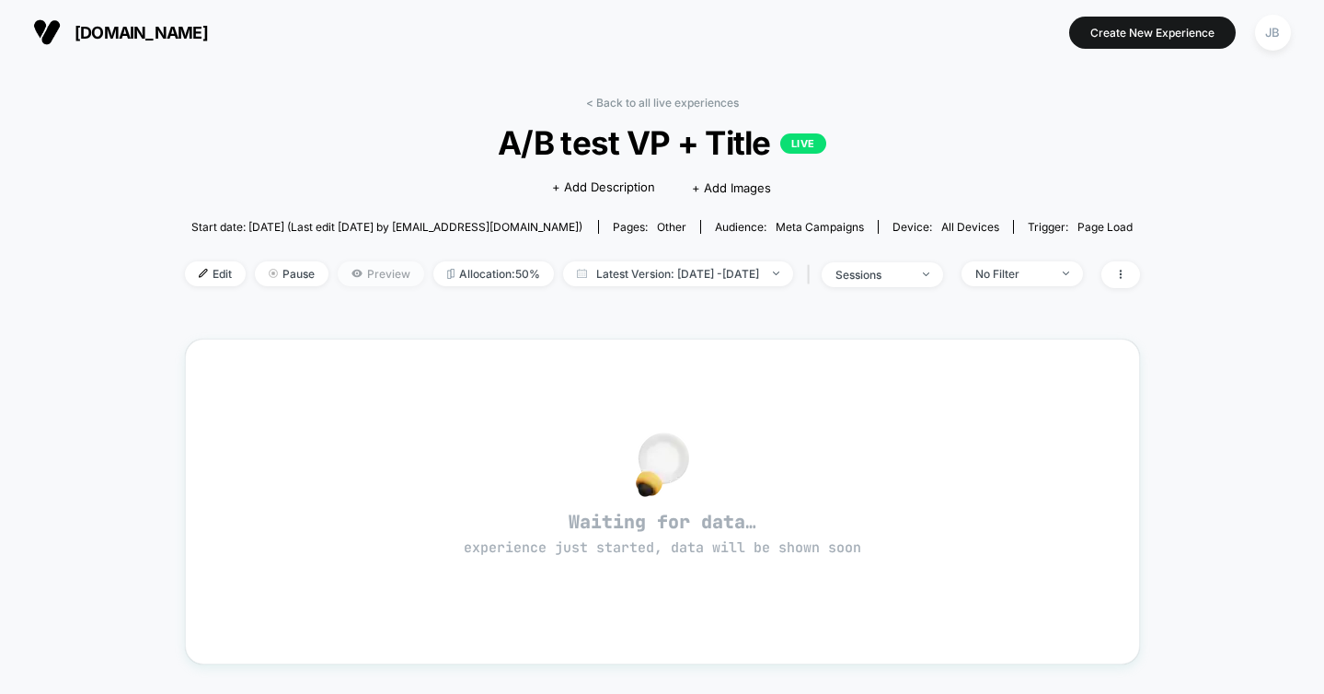
click at [338, 268] on span "Preview" at bounding box center [381, 273] width 86 height 25
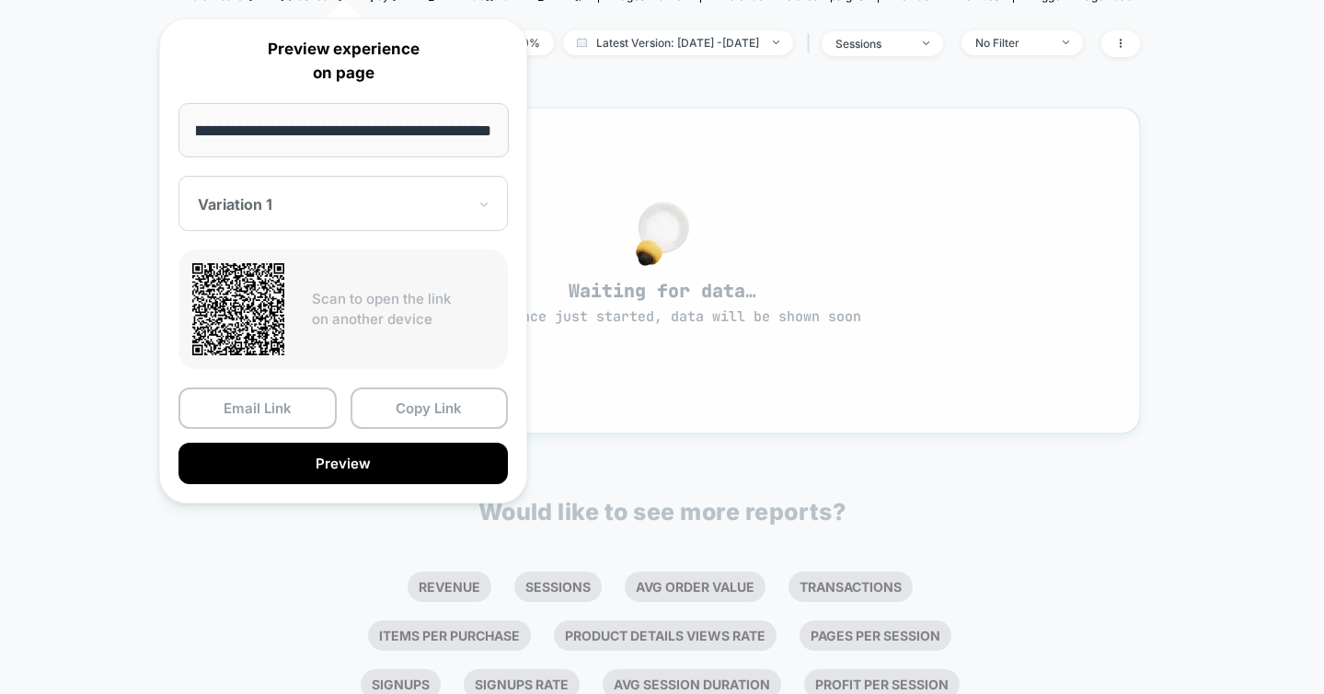
scroll to position [350, 0]
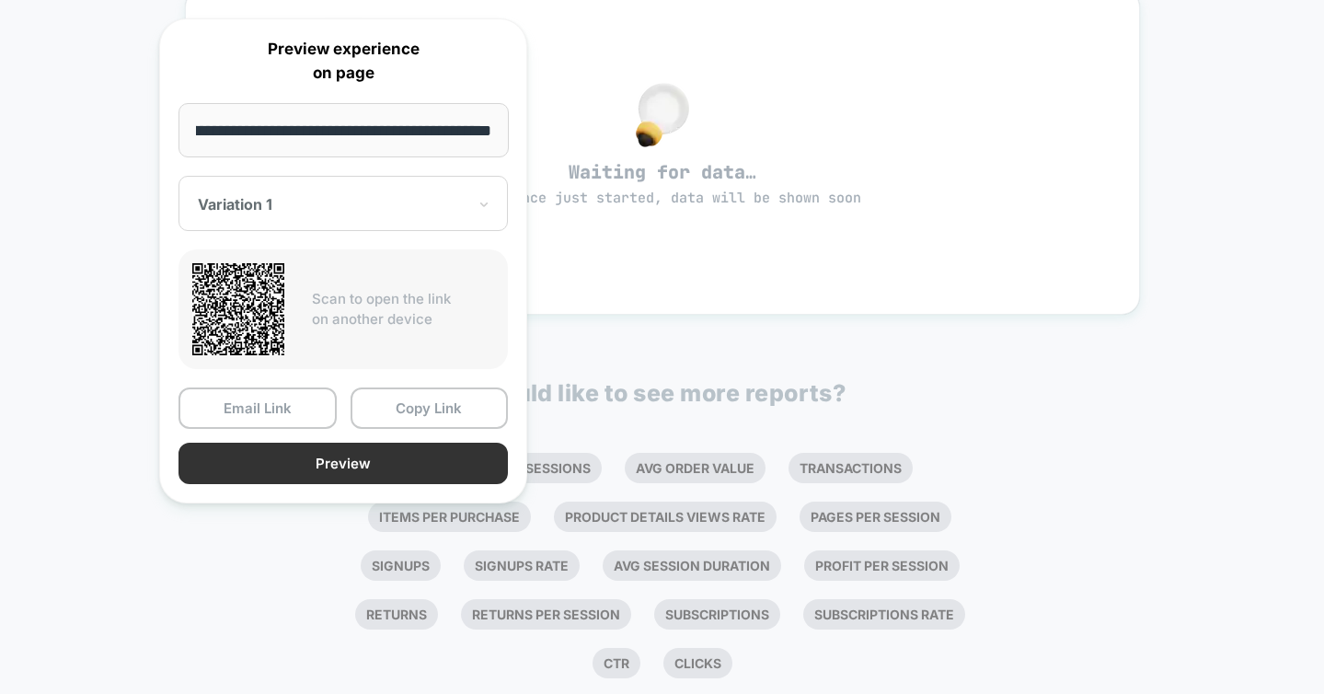
click at [394, 464] on button "Preview" at bounding box center [342, 462] width 329 height 41
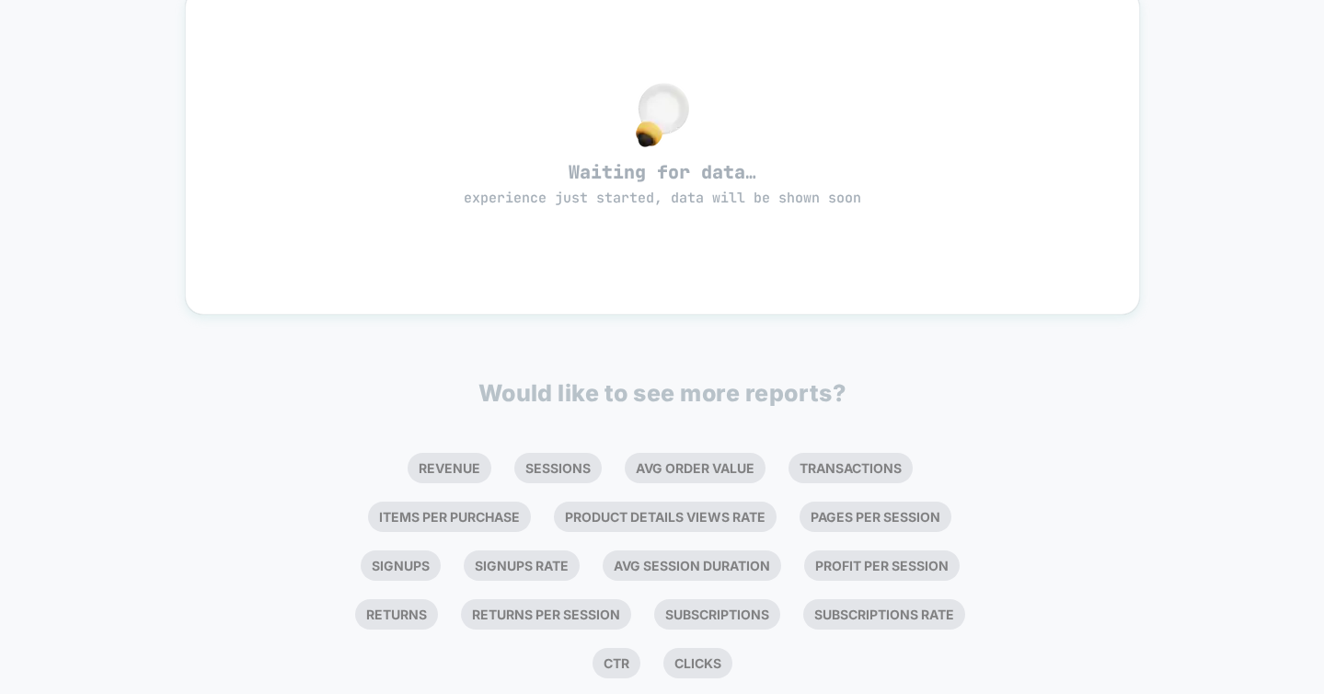
scroll to position [0, 0]
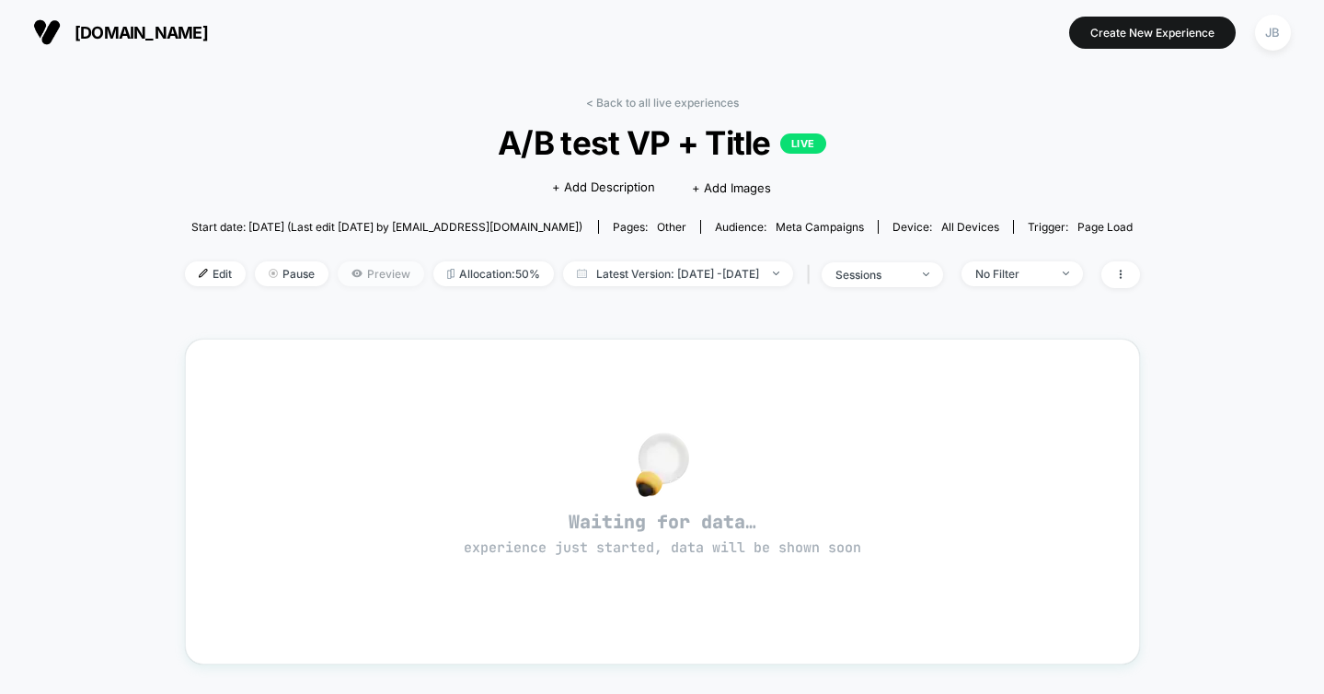
click at [345, 275] on span "Preview" at bounding box center [381, 273] width 86 height 25
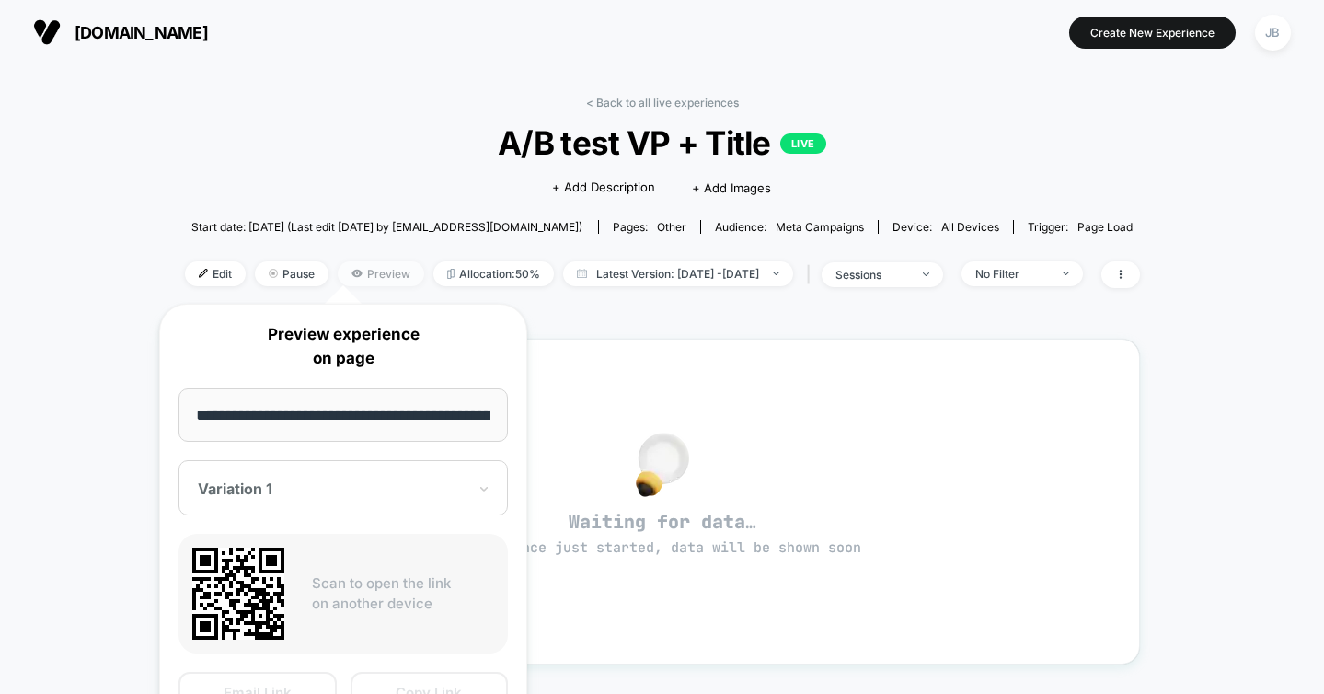
scroll to position [0, 133]
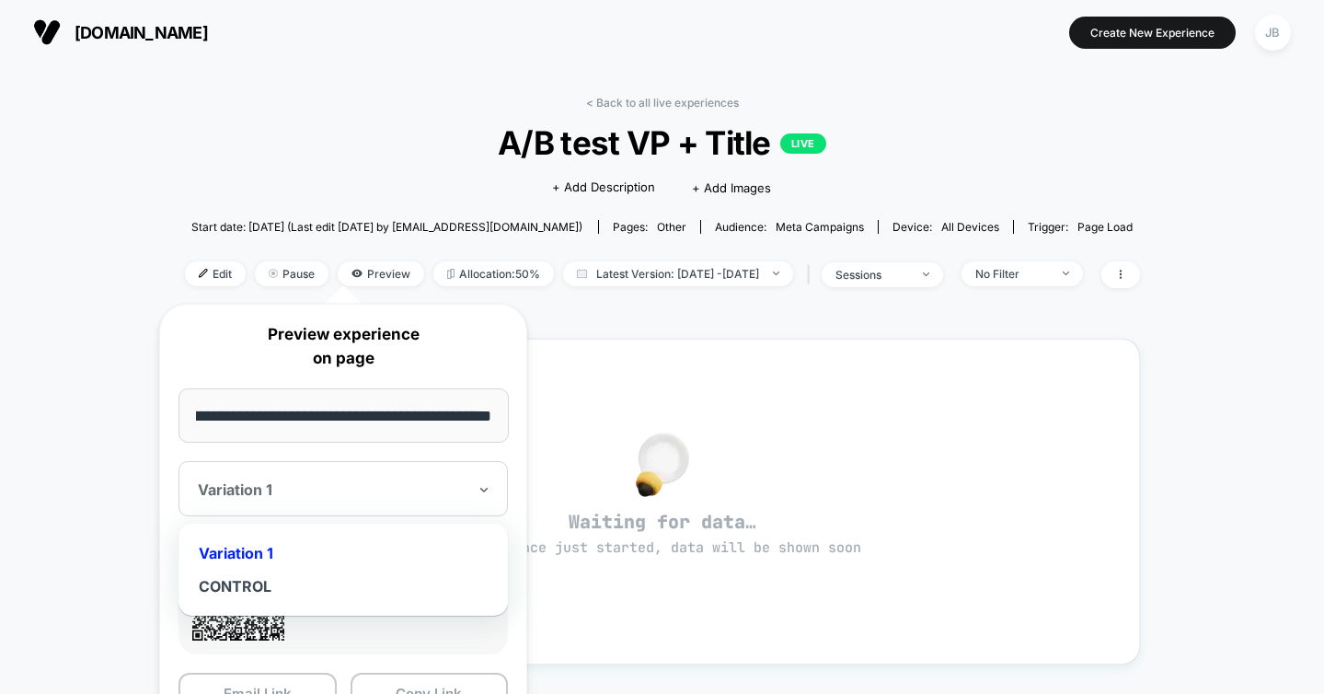
click at [239, 486] on div at bounding box center [332, 489] width 269 height 18
click at [224, 585] on div "CONTROL" at bounding box center [343, 585] width 311 height 33
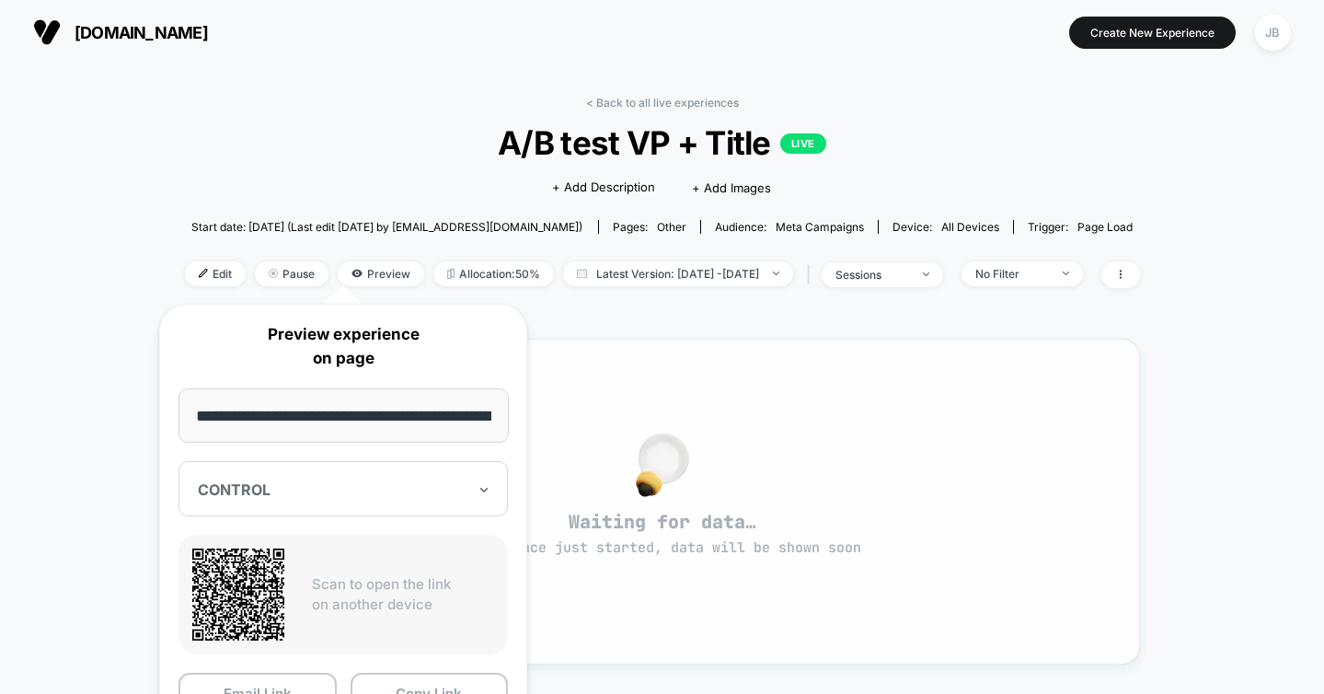
scroll to position [350, 0]
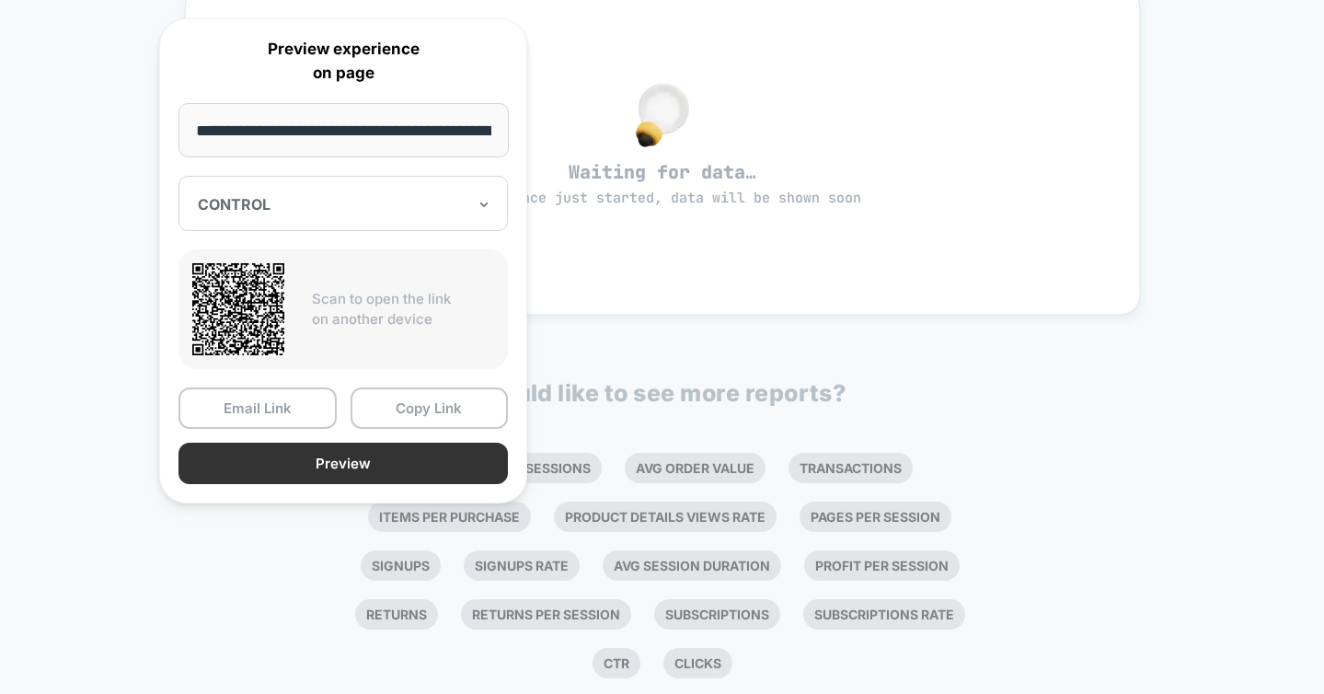
click at [399, 458] on button "Preview" at bounding box center [342, 462] width 329 height 41
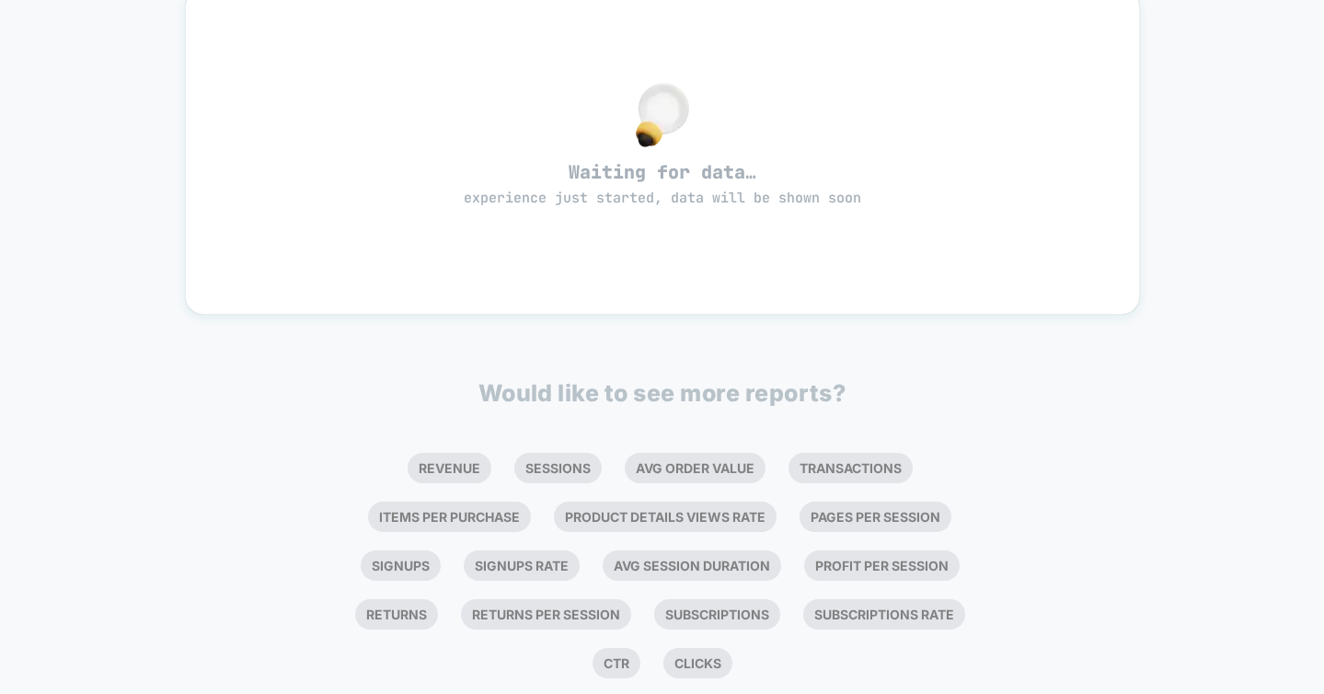
scroll to position [0, 0]
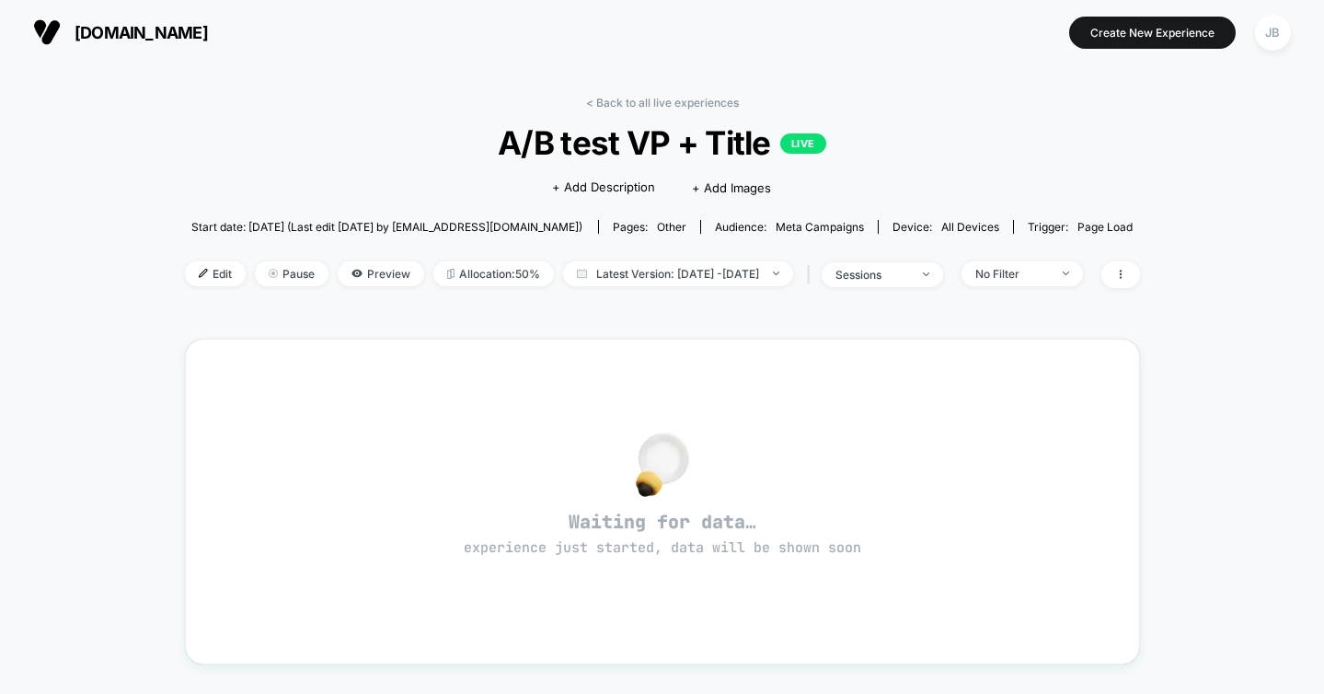
click at [929, 325] on div "< Back to all live experiences A/B test VP + Title LIVE Click to edit experienc…" at bounding box center [662, 560] width 955 height 954
click at [909, 277] on div "sessions" at bounding box center [872, 275] width 74 height 14
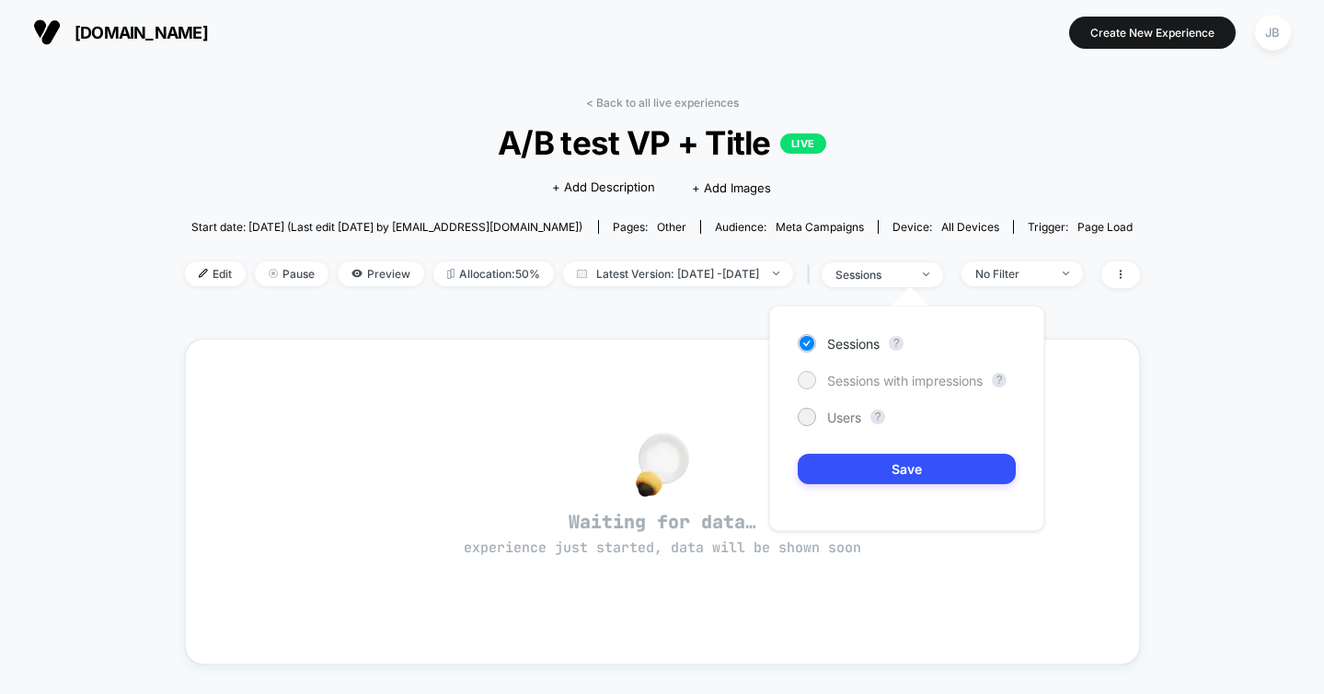
click at [812, 384] on div at bounding box center [807, 380] width 18 height 18
click at [803, 345] on div at bounding box center [806, 343] width 14 height 14
click at [1277, 292] on div "< Back to all live experiences A/B test VP + Title LIVE Click to edit experienc…" at bounding box center [662, 578] width 1324 height 1028
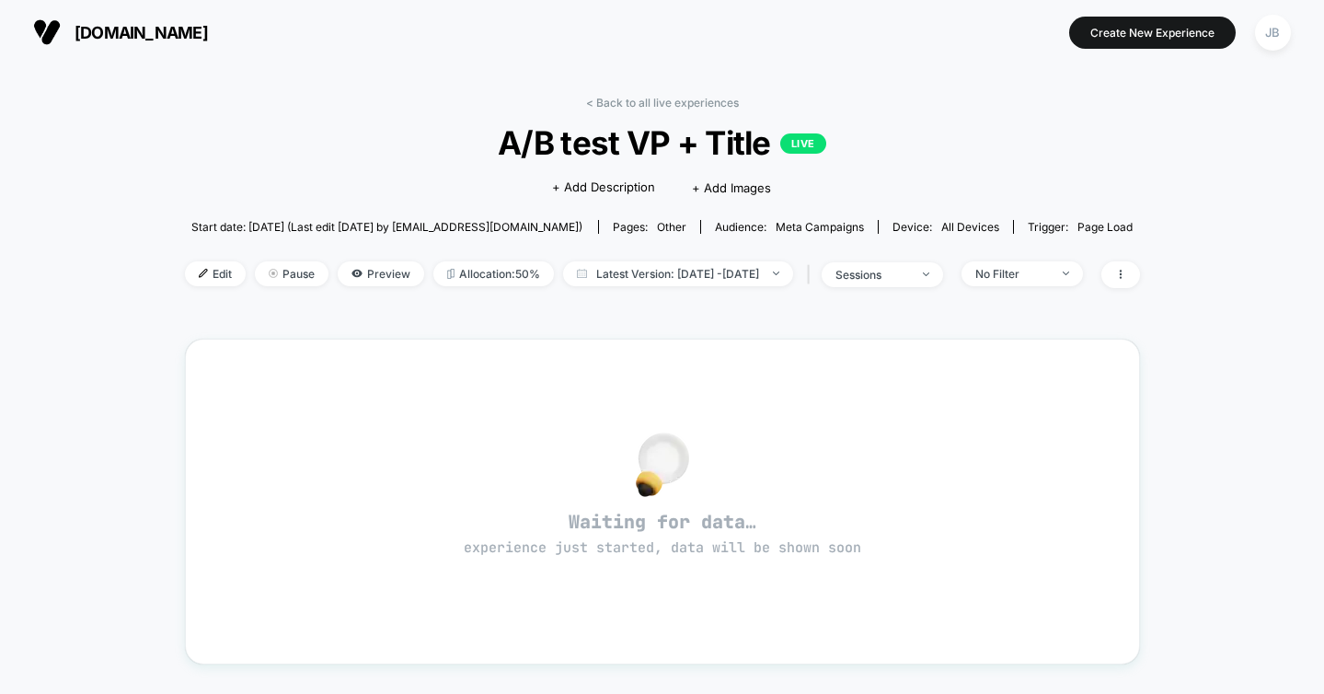
click at [76, 278] on div "< Back to all live experiences A/B test VP + Title LIVE Click to edit experienc…" at bounding box center [662, 578] width 1324 height 1028
click at [636, 103] on link "< Back to all live experiences" at bounding box center [662, 103] width 153 height 14
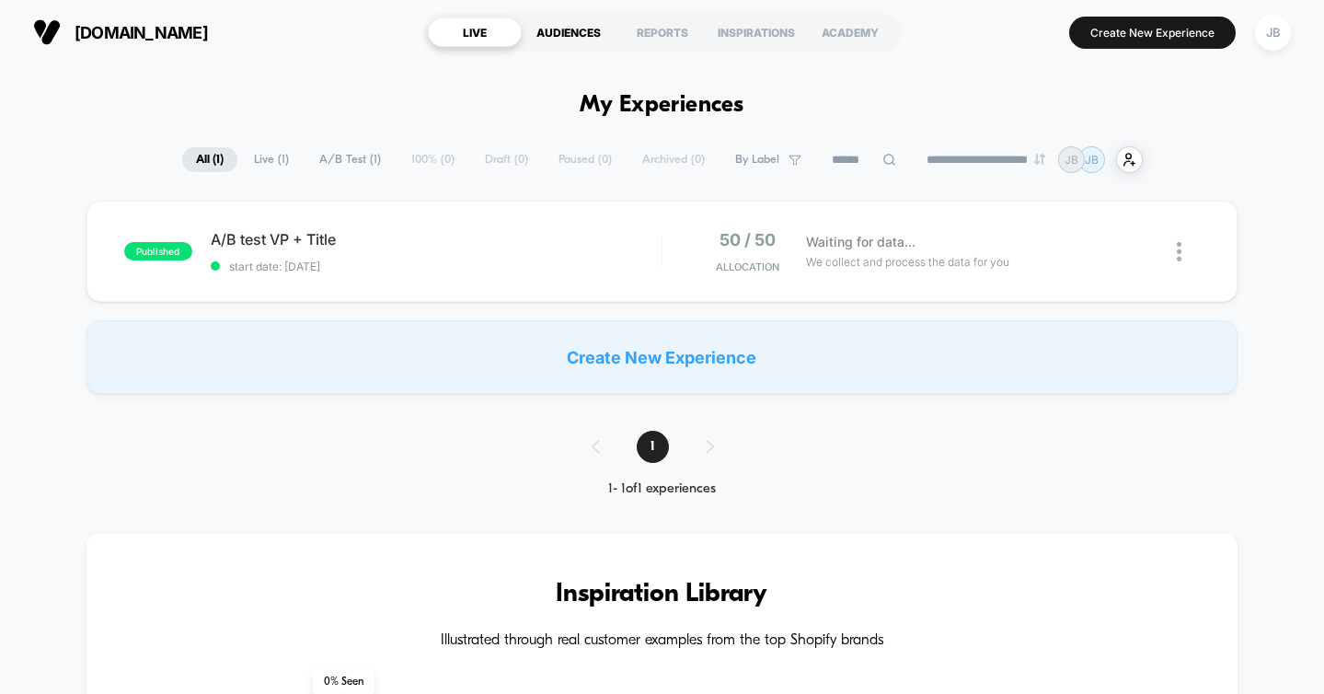
click at [597, 34] on div "AUDIENCES" at bounding box center [569, 31] width 94 height 29
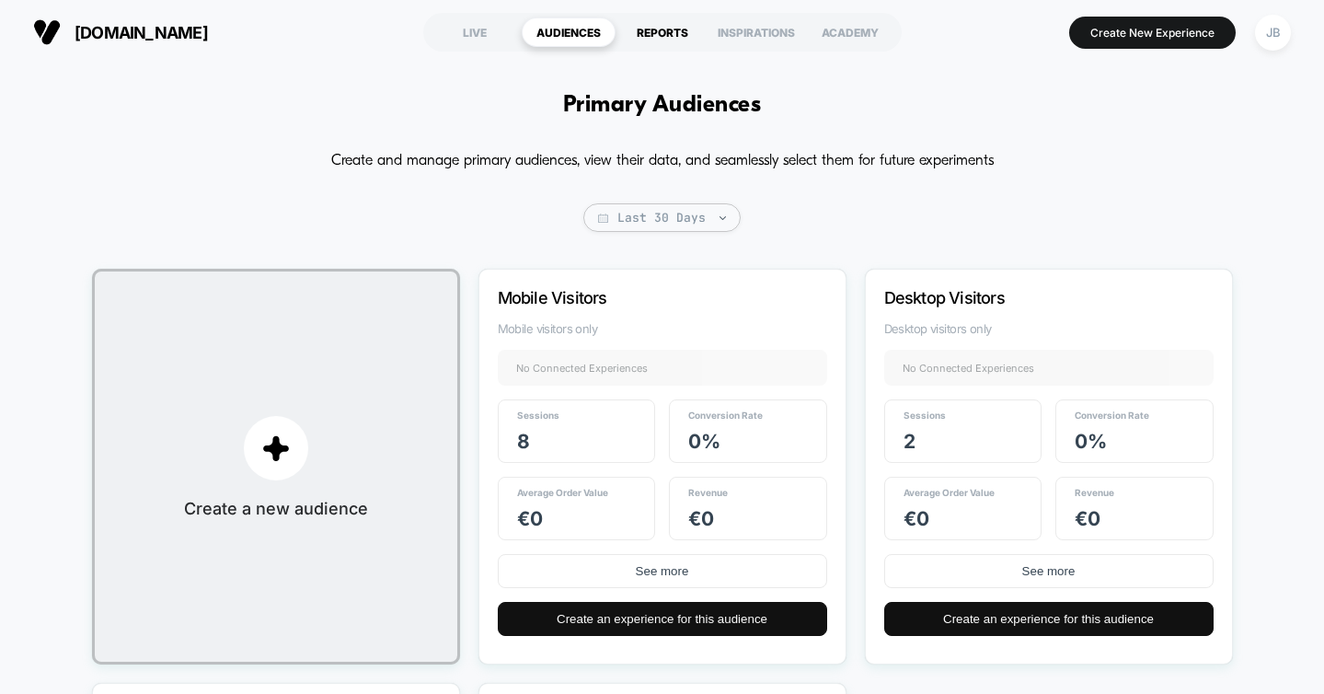
click at [670, 37] on div "REPORTS" at bounding box center [662, 31] width 94 height 29
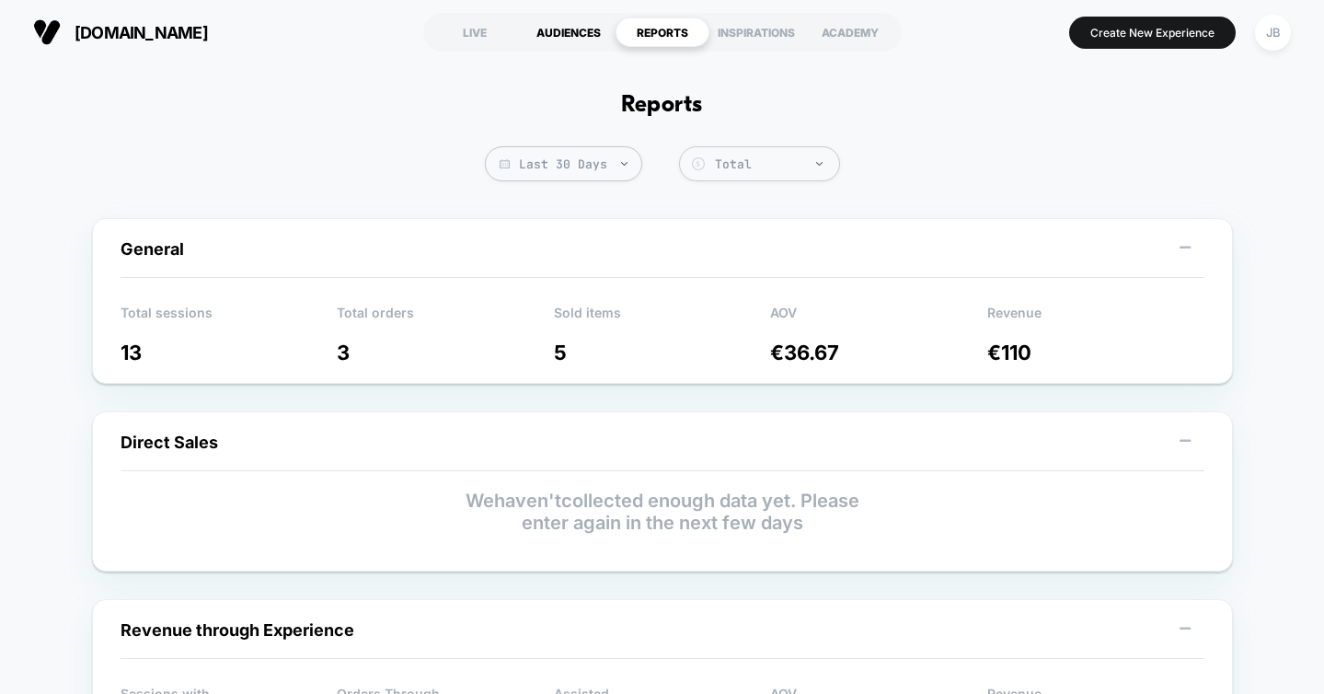
click at [563, 33] on div "AUDIENCES" at bounding box center [569, 31] width 94 height 29
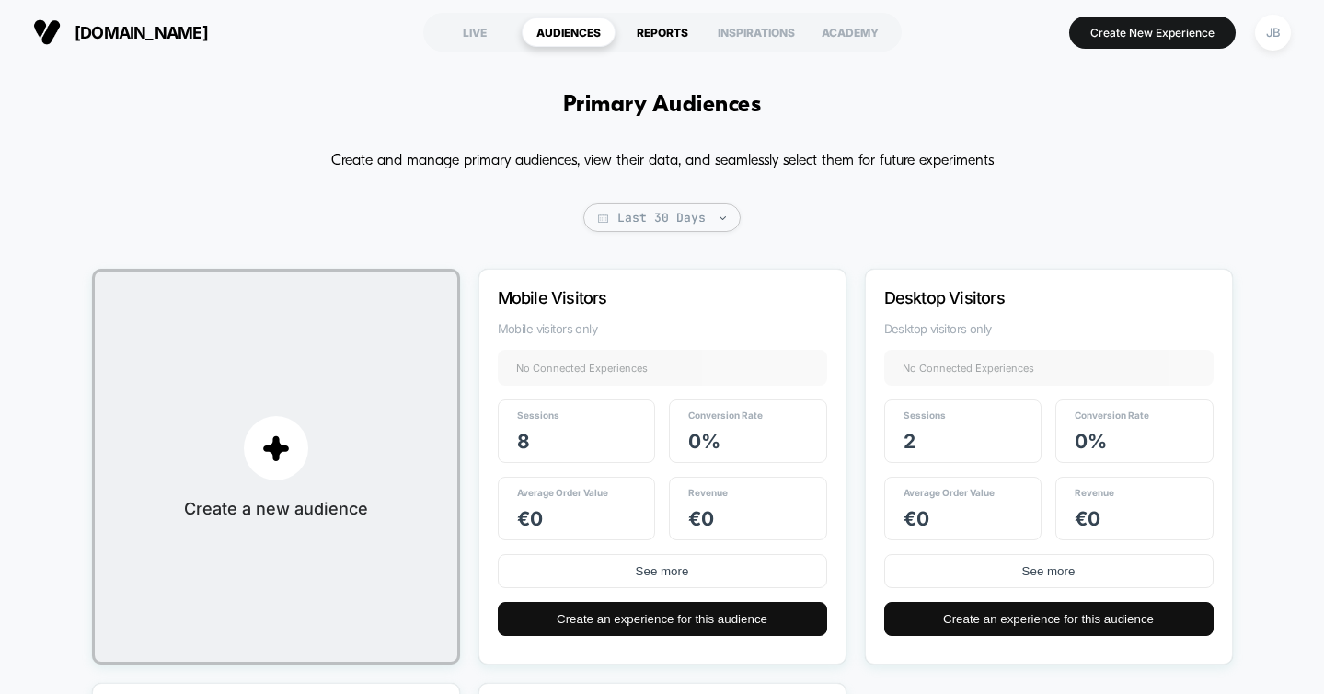
click at [660, 36] on div "REPORTS" at bounding box center [662, 31] width 94 height 29
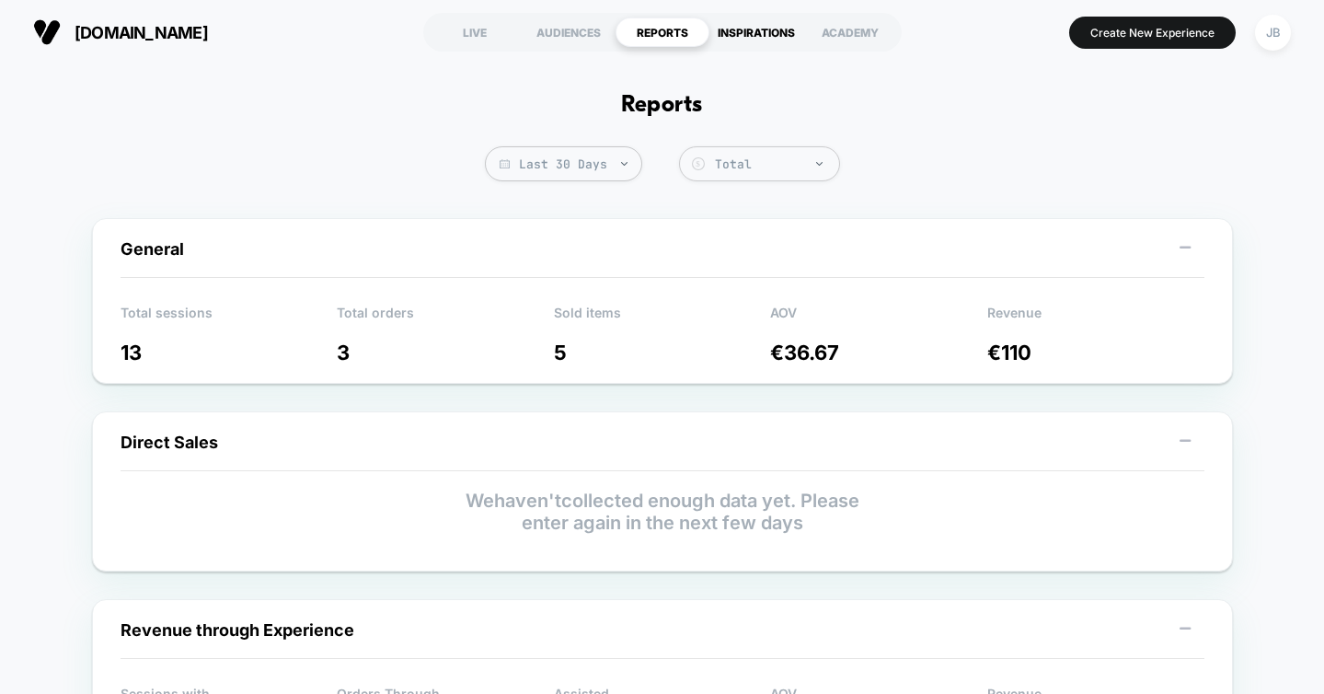
click at [745, 30] on div "INSPIRATIONS" at bounding box center [756, 31] width 94 height 29
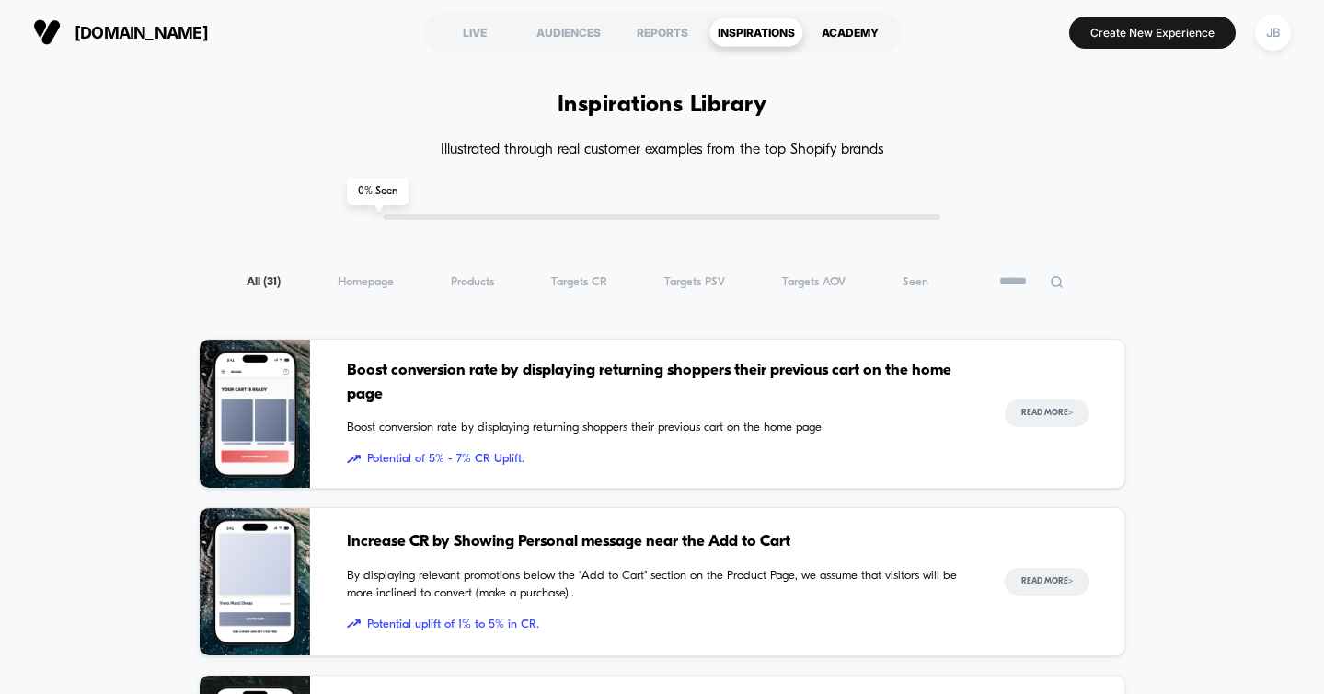
click at [879, 29] on div "ACADEMY" at bounding box center [850, 31] width 94 height 29
click at [475, 29] on div "LIVE" at bounding box center [475, 31] width 94 height 29
